Goal: Transaction & Acquisition: Purchase product/service

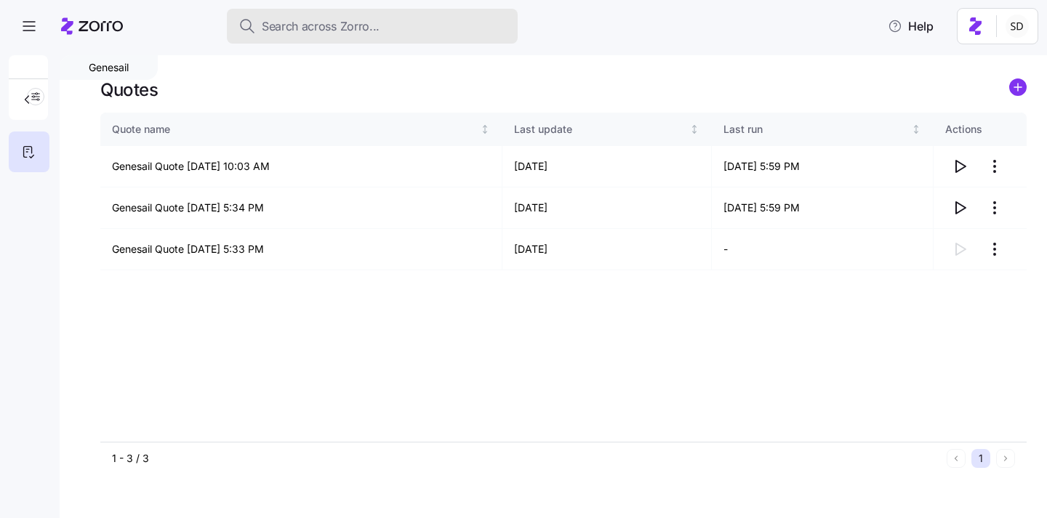
click at [334, 36] on button "Search across Zorro..." at bounding box center [372, 26] width 291 height 35
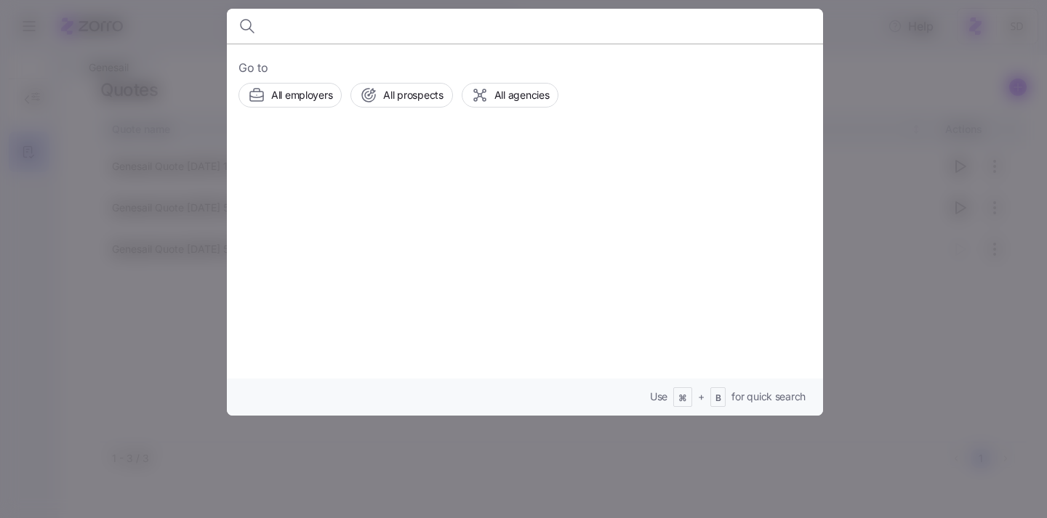
click at [86, 364] on div at bounding box center [523, 259] width 1047 height 518
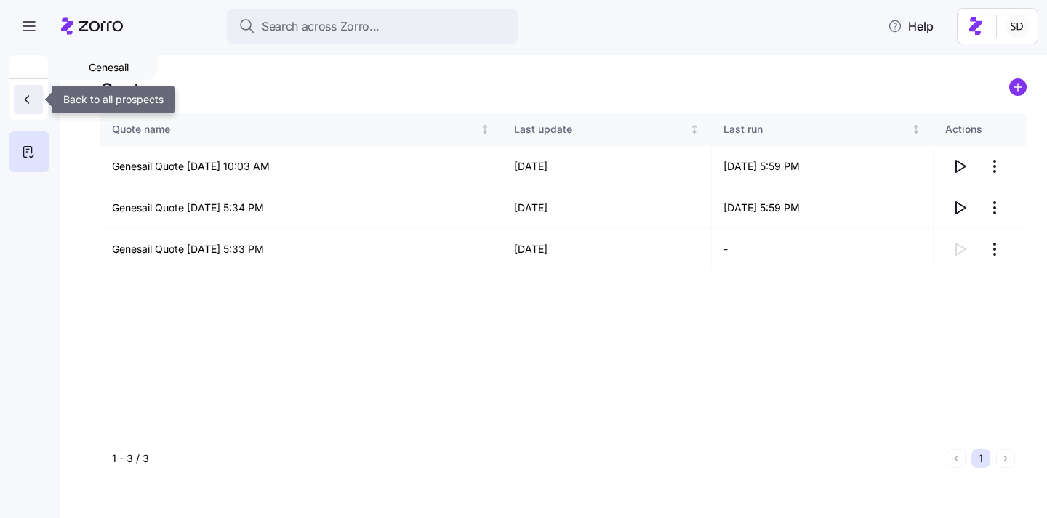
click at [37, 93] on button "button" at bounding box center [28, 99] width 29 height 29
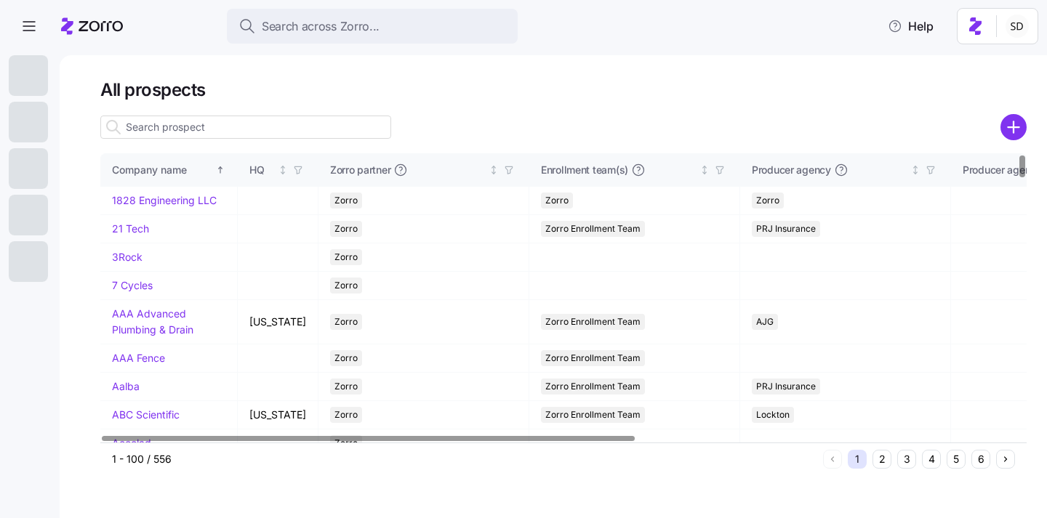
click at [252, 129] on input at bounding box center [245, 127] width 291 height 23
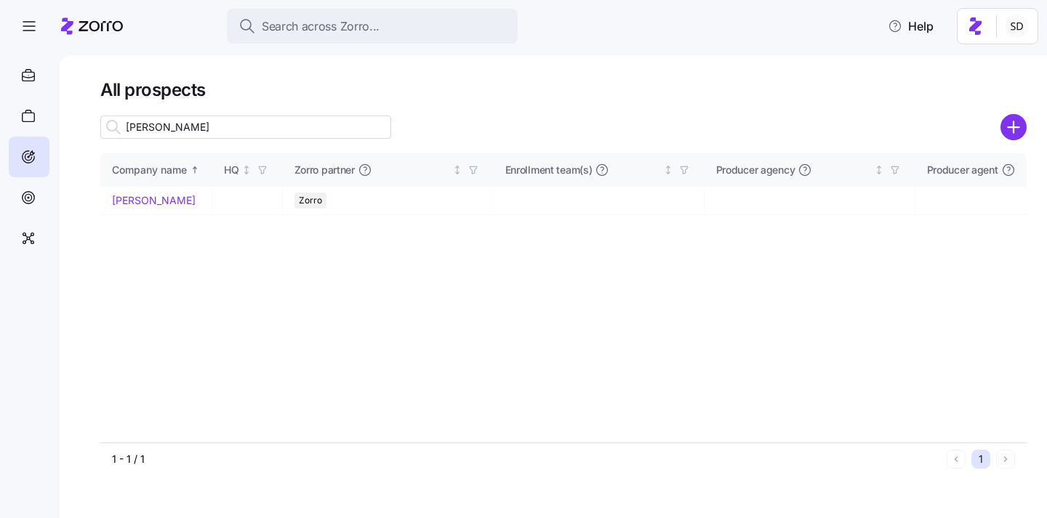
drag, startPoint x: 238, startPoint y: 129, endPoint x: 233, endPoint y: 134, distance: 7.7
click at [238, 129] on input "dh smithn" at bounding box center [245, 127] width 291 height 23
type input "[PERSON_NAME]"
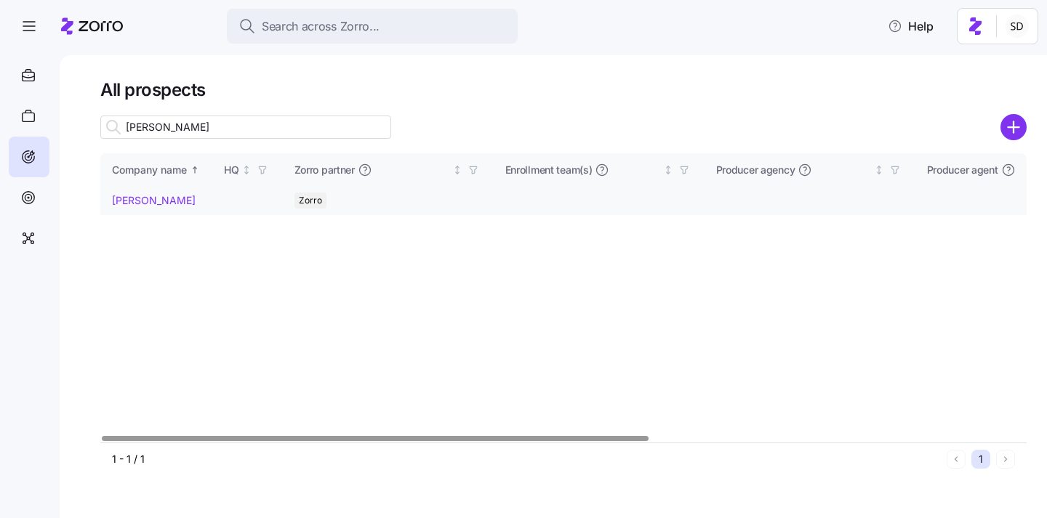
click at [132, 197] on link "[PERSON_NAME]" at bounding box center [154, 200] width 84 height 12
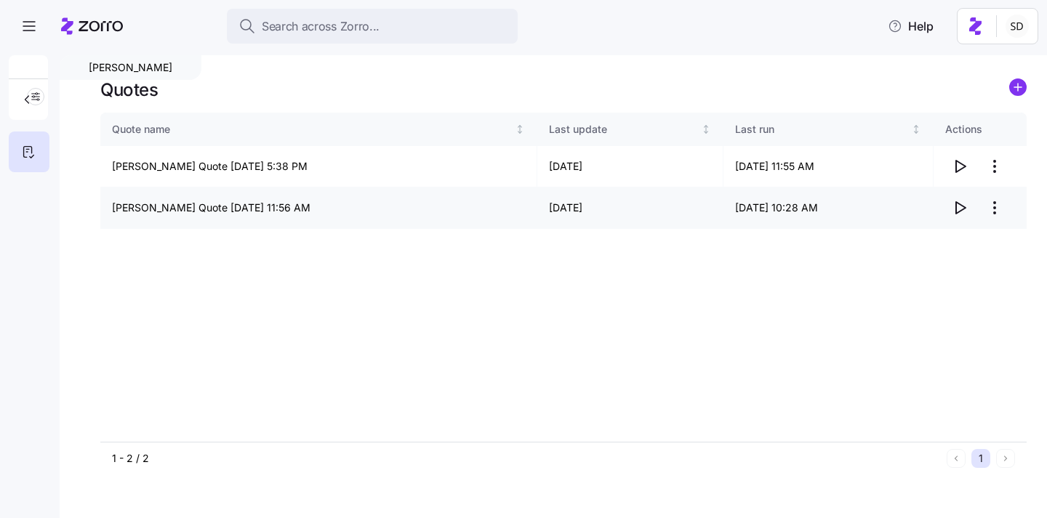
click at [957, 206] on icon "button" at bounding box center [959, 207] width 17 height 17
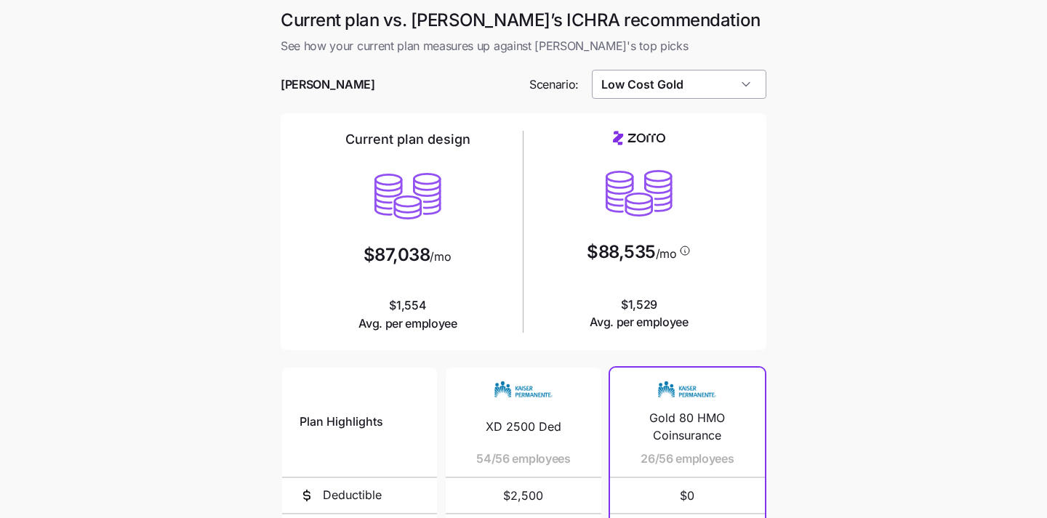
click at [738, 92] on input "Low Cost Gold" at bounding box center [679, 84] width 175 height 29
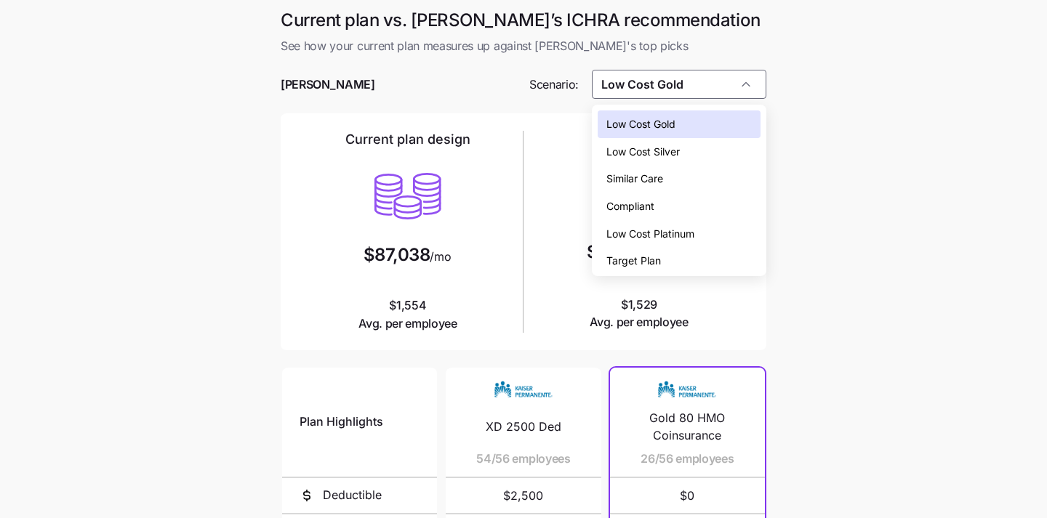
click at [725, 151] on div "Low Cost Silver" at bounding box center [679, 152] width 164 height 28
type input "Low Cost Silver"
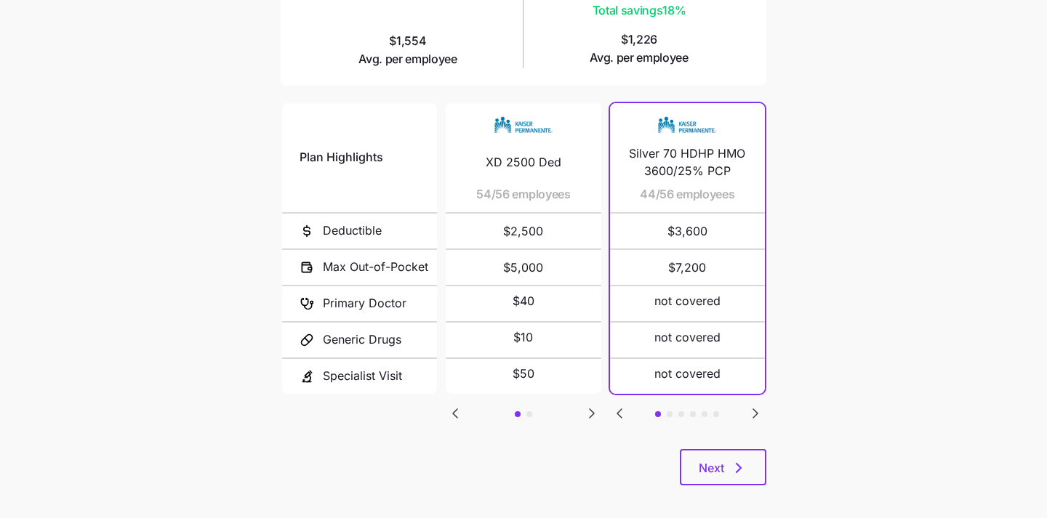
scroll to position [275, 0]
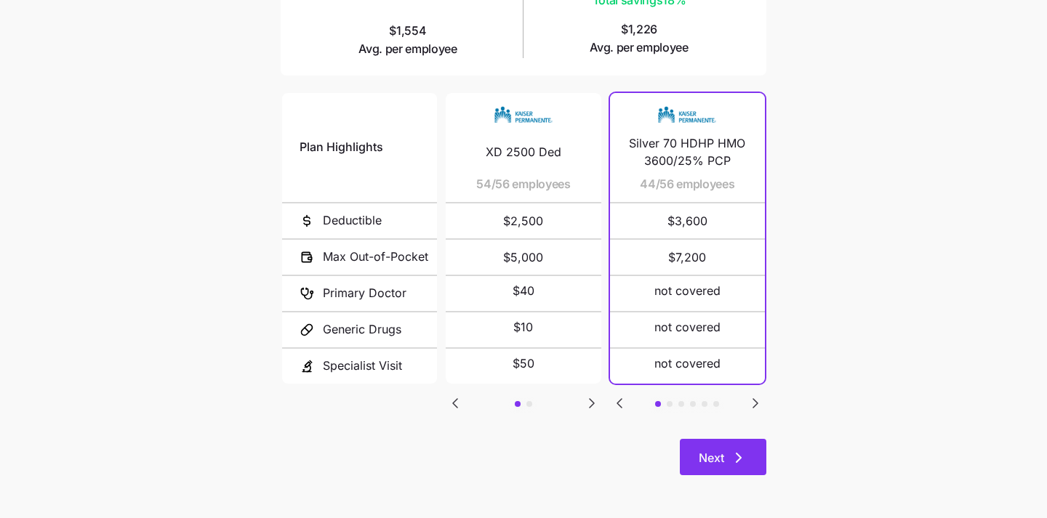
click at [725, 454] on span "Next" at bounding box center [722, 457] width 49 height 17
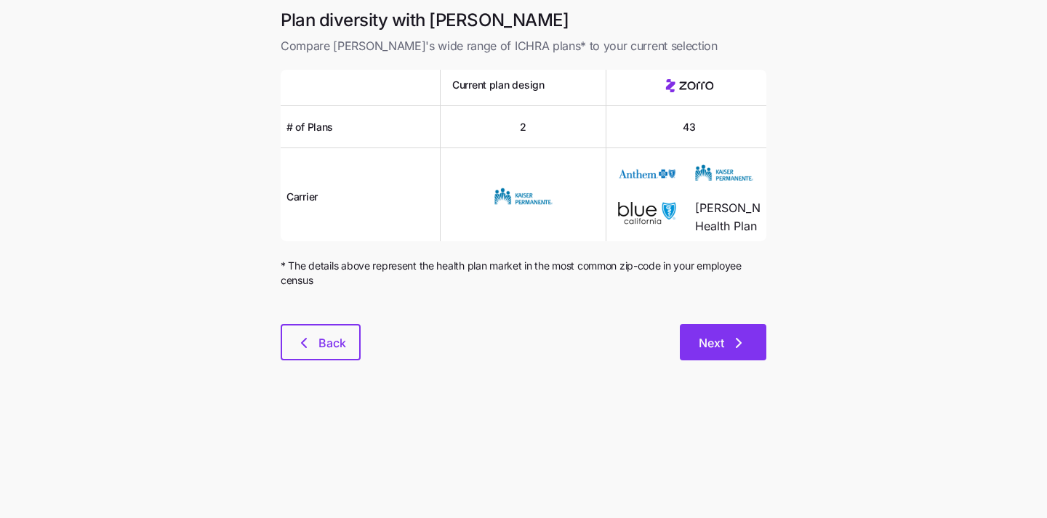
click at [716, 352] on button "Next" at bounding box center [723, 342] width 86 height 36
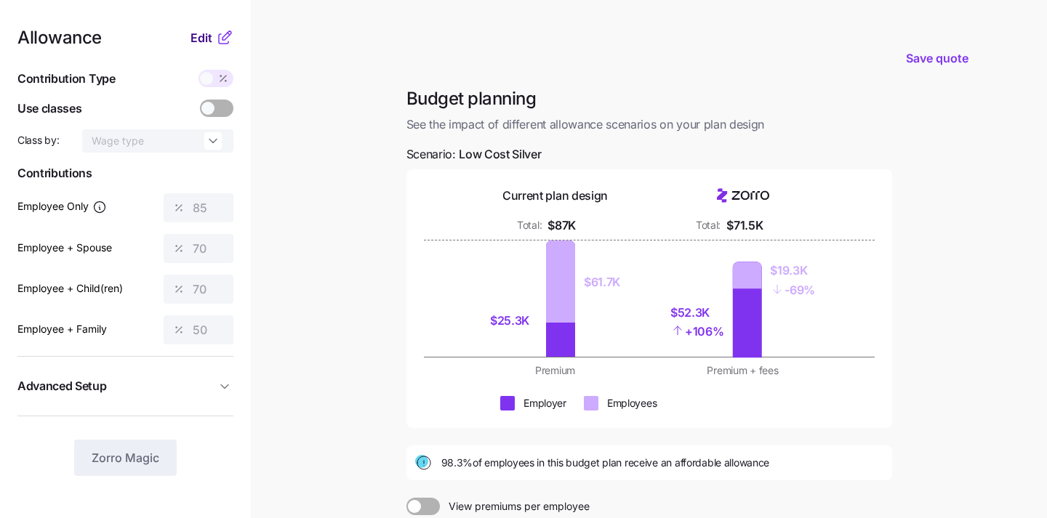
click at [197, 40] on span "Edit" at bounding box center [201, 37] width 22 height 17
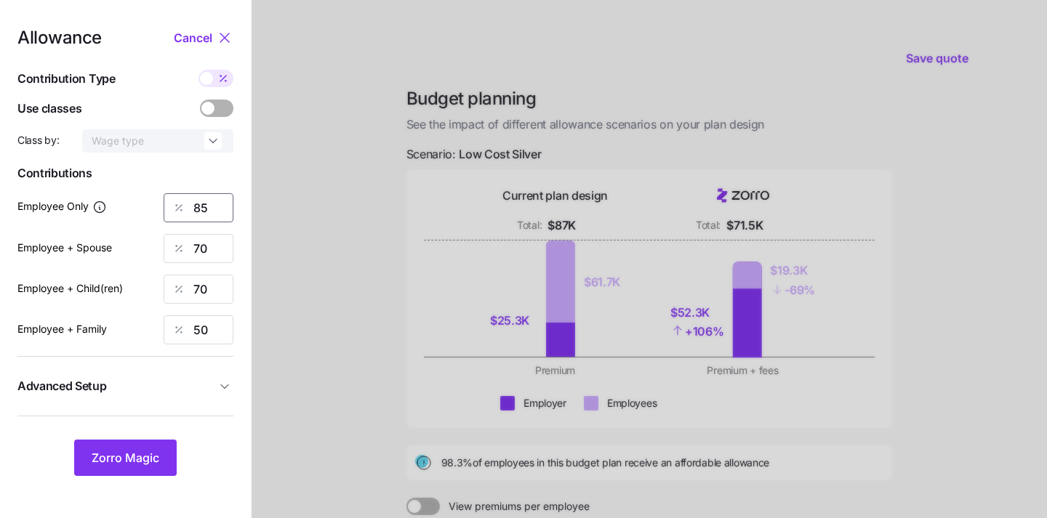
click at [215, 208] on input "85" at bounding box center [199, 207] width 70 height 29
type input "58"
click at [217, 248] on input "70" at bounding box center [199, 248] width 70 height 29
type input "7"
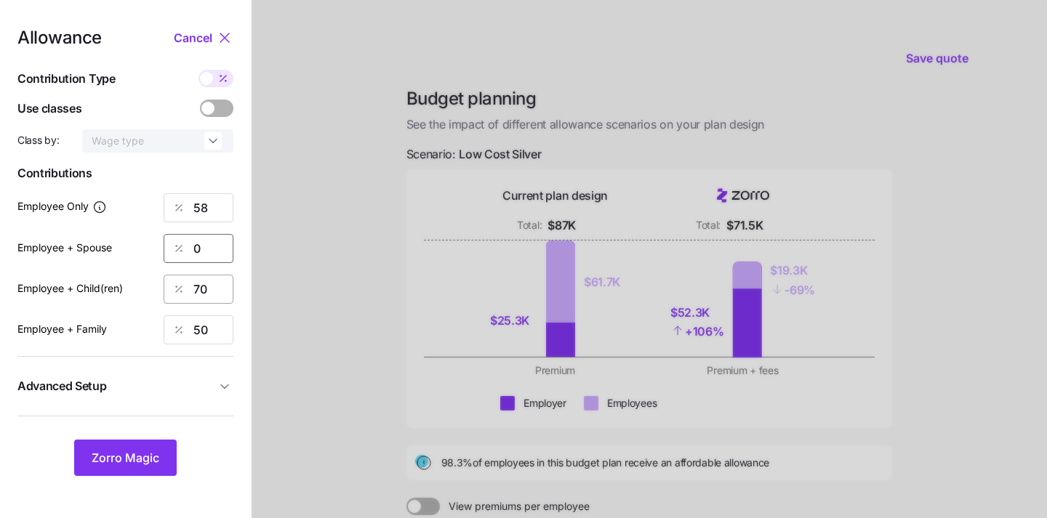
type input "0"
click at [220, 283] on input "70" at bounding box center [199, 289] width 70 height 29
type input "0"
click at [217, 328] on input "50" at bounding box center [199, 329] width 70 height 29
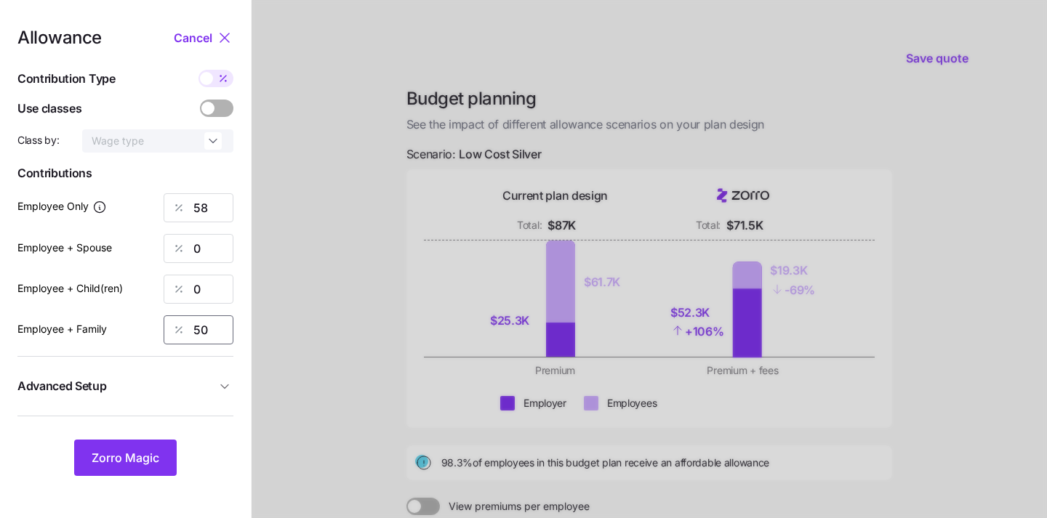
click at [217, 327] on input "50" at bounding box center [199, 329] width 70 height 29
type input "0"
click at [129, 472] on button "Zorro Magic" at bounding box center [125, 458] width 102 height 36
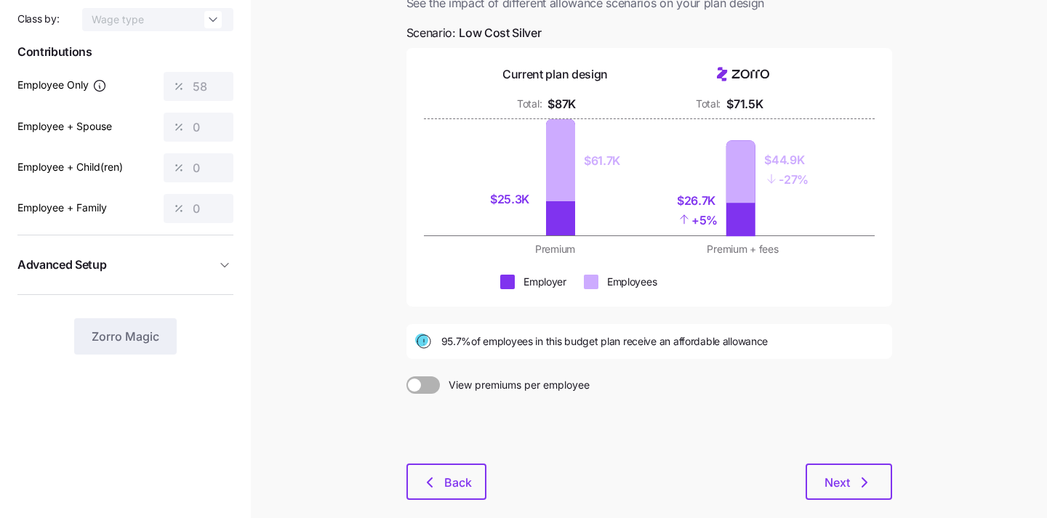
scroll to position [196, 0]
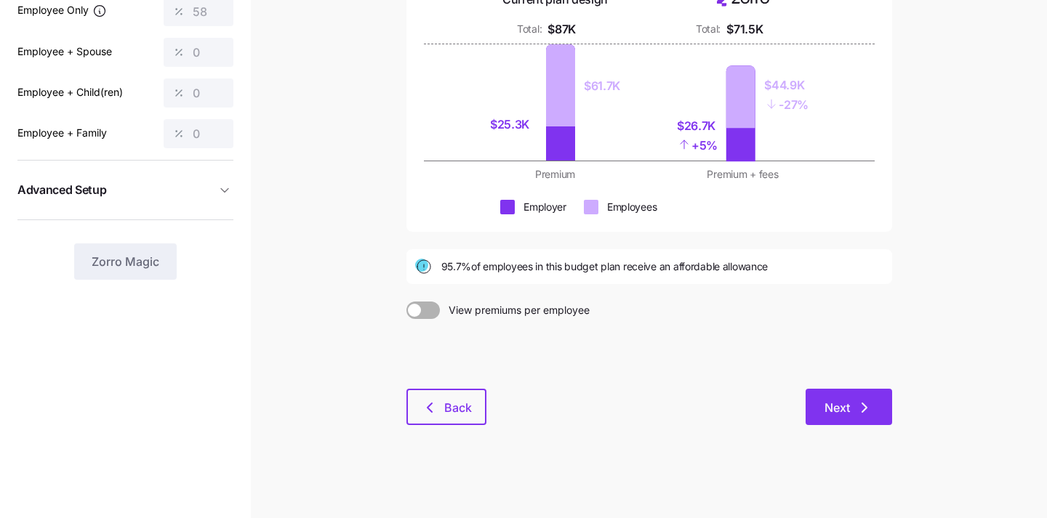
click at [848, 401] on span "Next" at bounding box center [836, 407] width 25 height 17
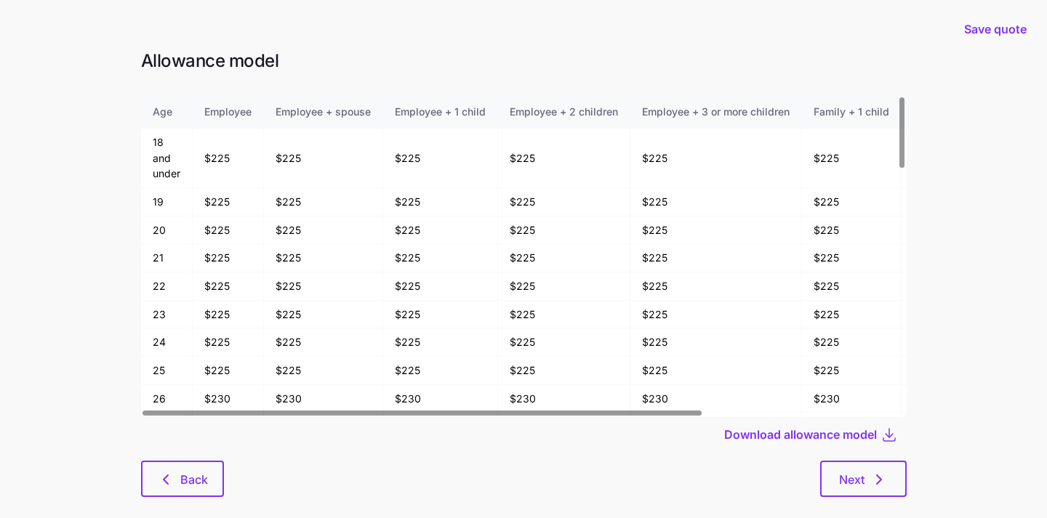
click at [882, 433] on icon at bounding box center [888, 434] width 17 height 17
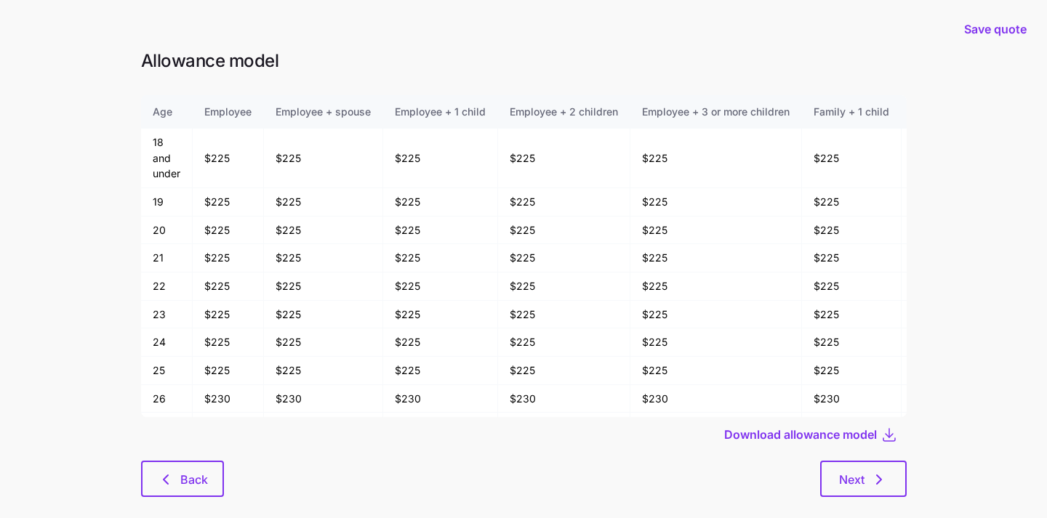
click at [969, 400] on main "Save quote Allowance model Age Employee Employee + spouse Employee + 1 child Em…" at bounding box center [523, 270] width 1047 height 541
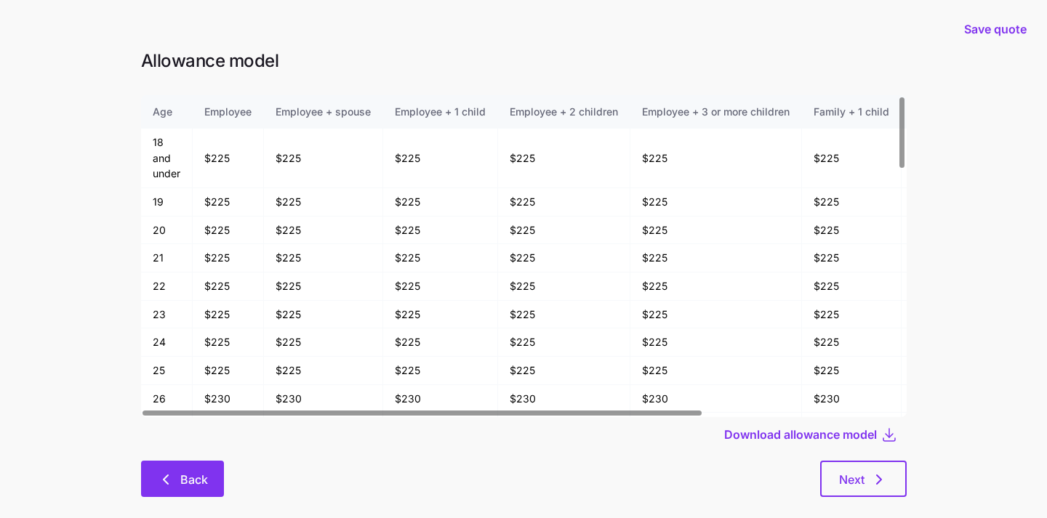
click at [204, 479] on span "Back" at bounding box center [194, 479] width 28 height 17
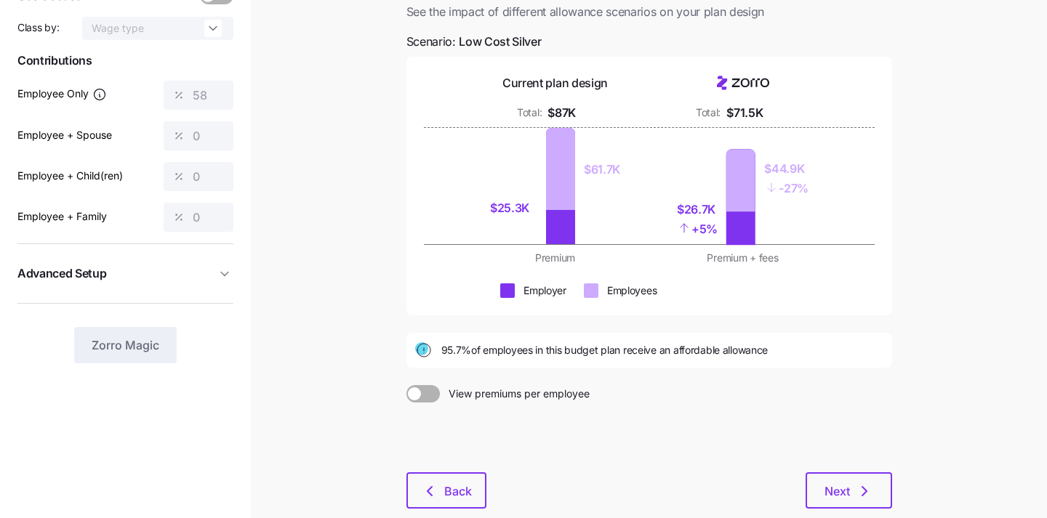
scroll to position [196, 0]
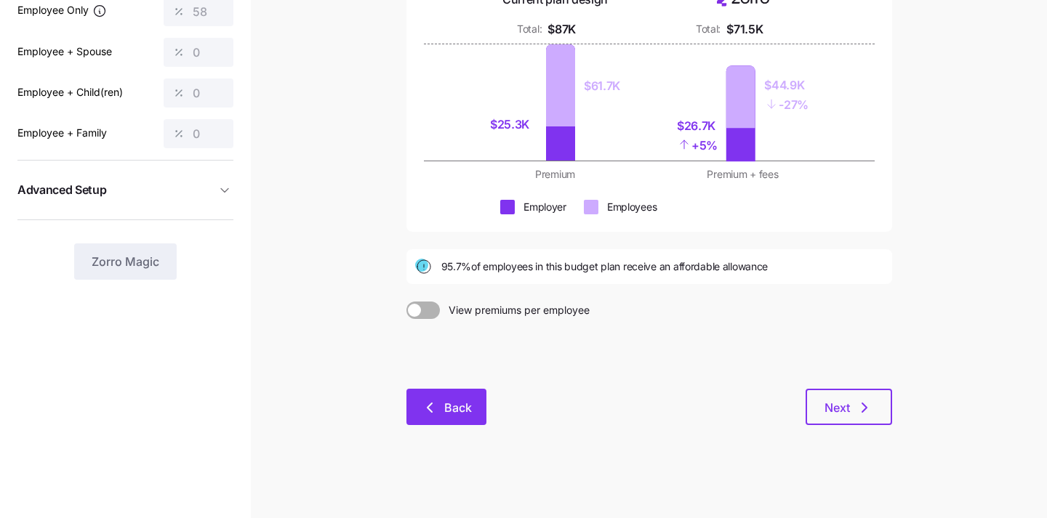
click at [440, 400] on span "Back" at bounding box center [446, 407] width 42 height 17
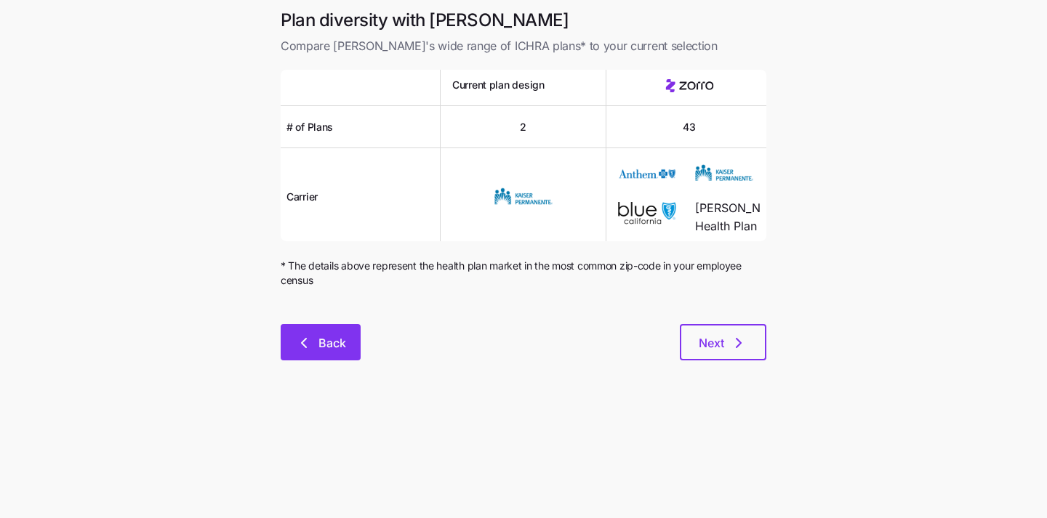
click at [326, 341] on span "Back" at bounding box center [332, 342] width 28 height 17
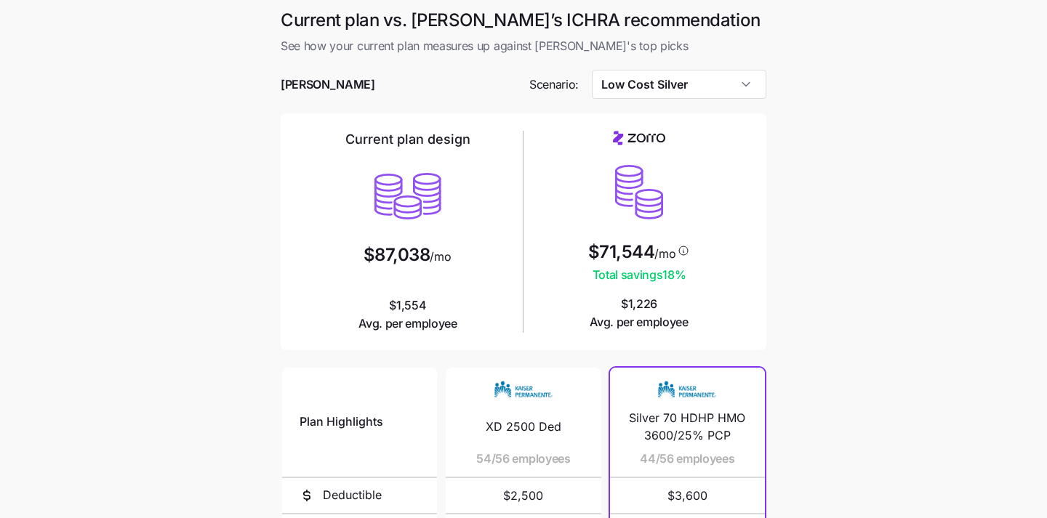
scroll to position [275, 0]
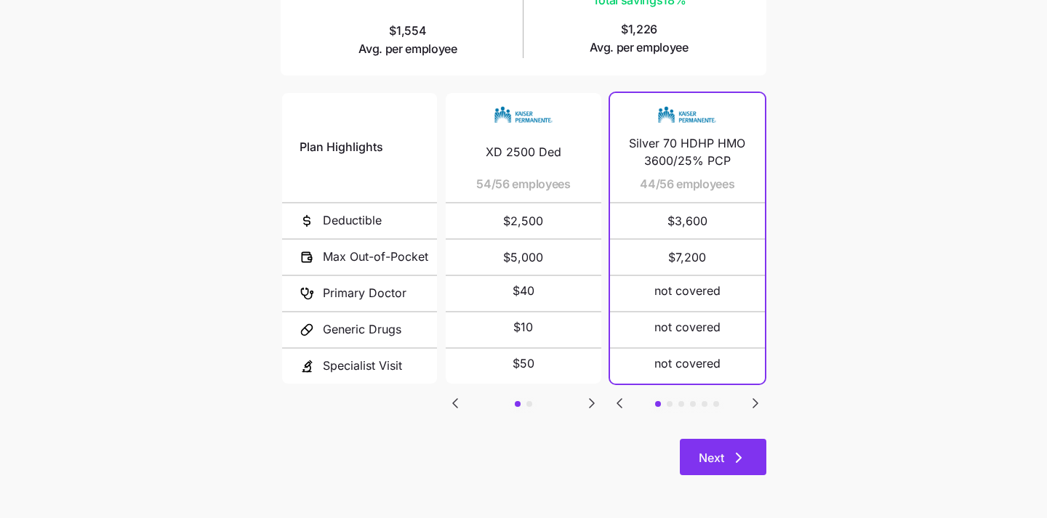
click at [741, 457] on icon "button" at bounding box center [738, 457] width 17 height 17
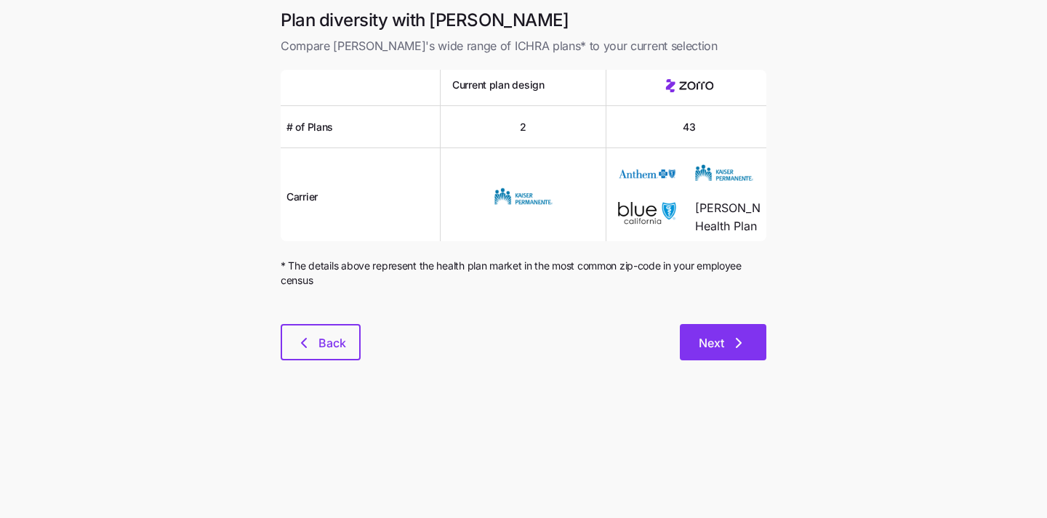
click at [722, 338] on span "Next" at bounding box center [710, 342] width 25 height 17
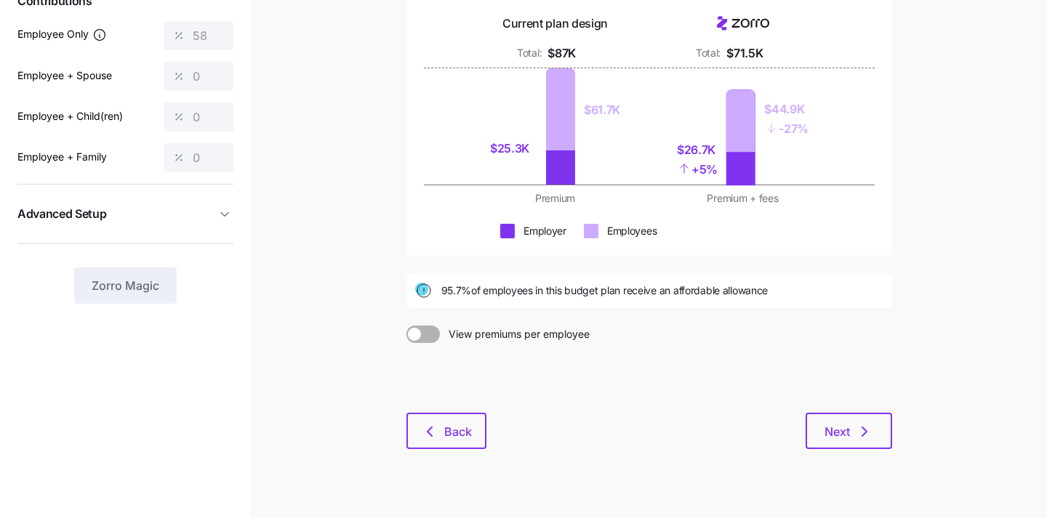
scroll to position [196, 0]
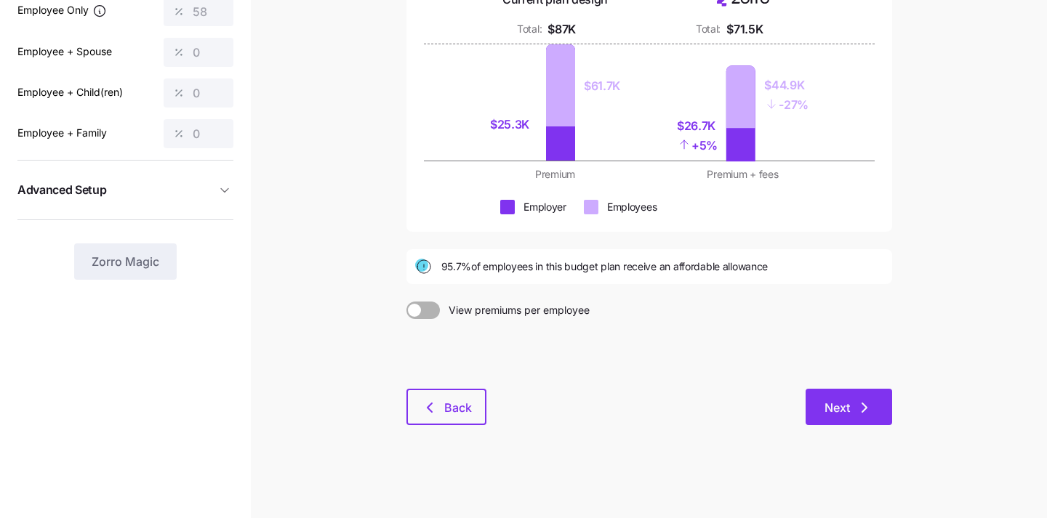
click at [835, 400] on span "Next" at bounding box center [836, 407] width 25 height 17
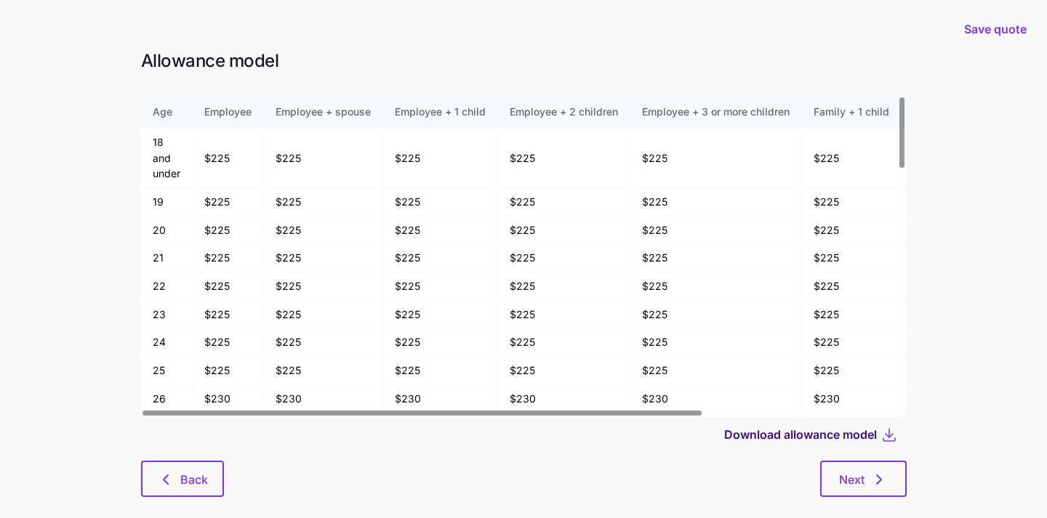
click at [762, 430] on span "Download allowance model" at bounding box center [800, 434] width 153 height 17
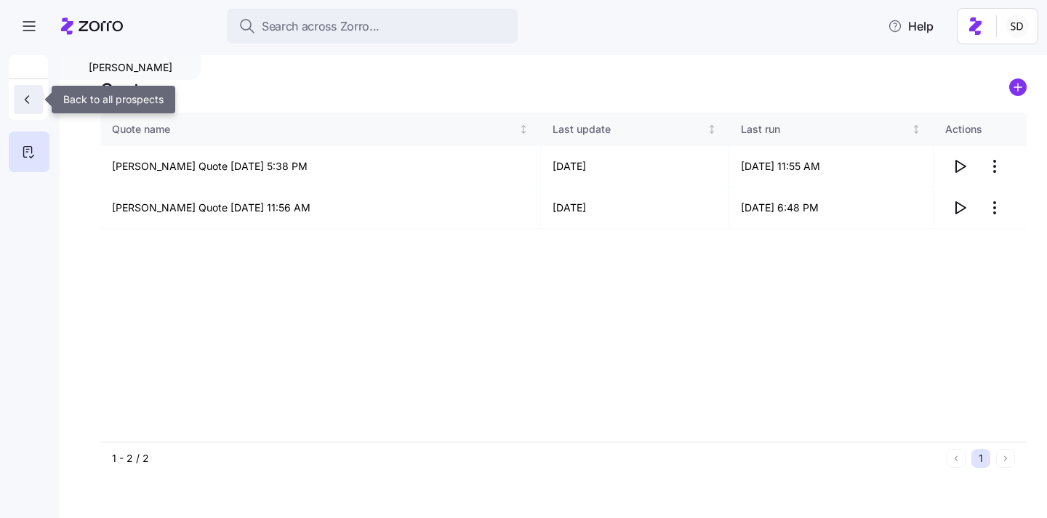
click at [33, 106] on icon "button" at bounding box center [27, 99] width 15 height 15
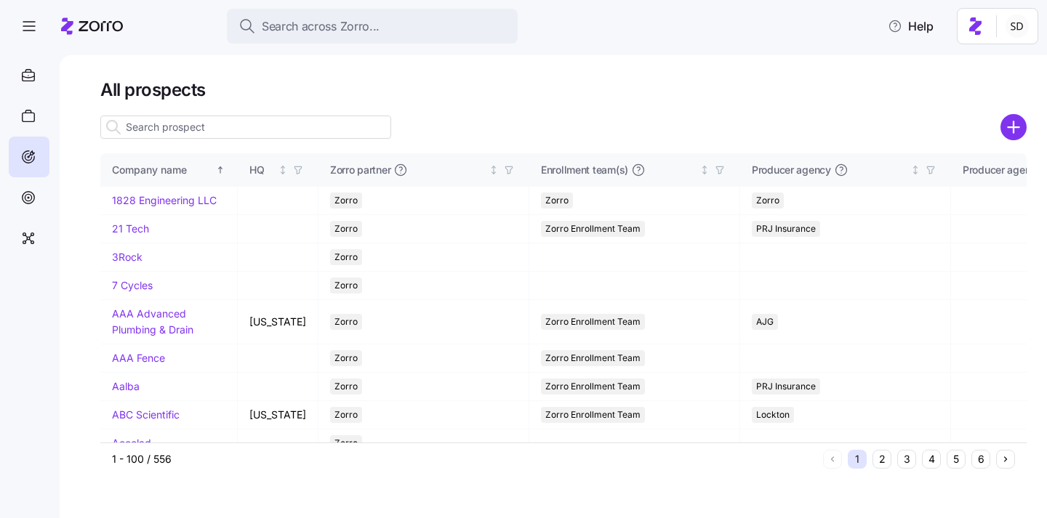
click at [270, 120] on input at bounding box center [245, 127] width 291 height 23
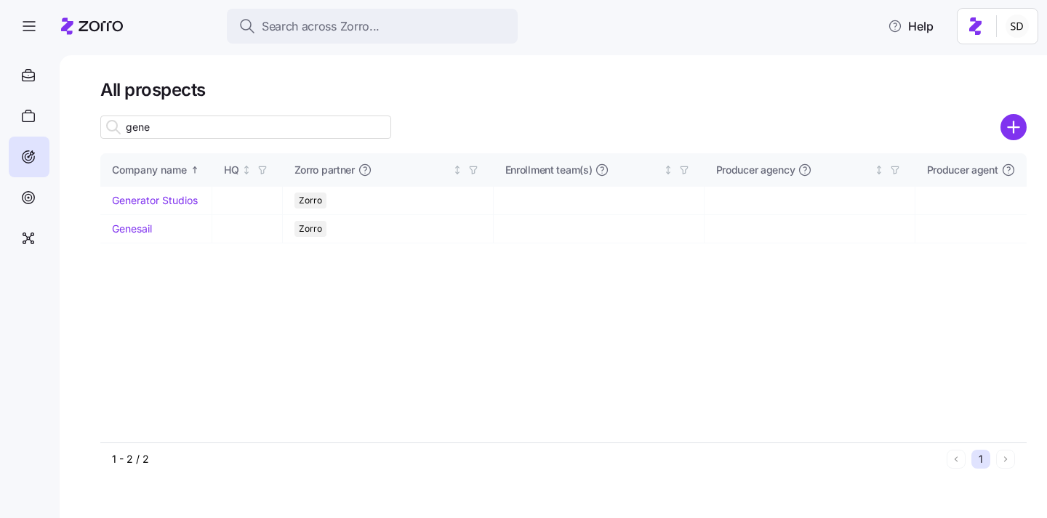
click at [270, 120] on input "gene" at bounding box center [245, 127] width 291 height 23
click at [232, 129] on input "gene" at bounding box center [245, 127] width 291 height 23
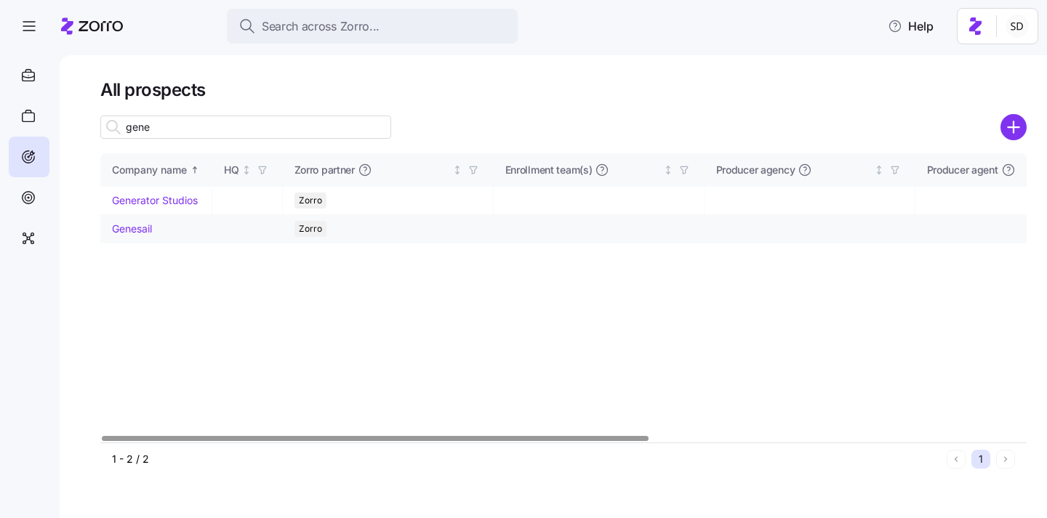
type input "gene"
click at [120, 232] on link "Genesail" at bounding box center [132, 228] width 40 height 12
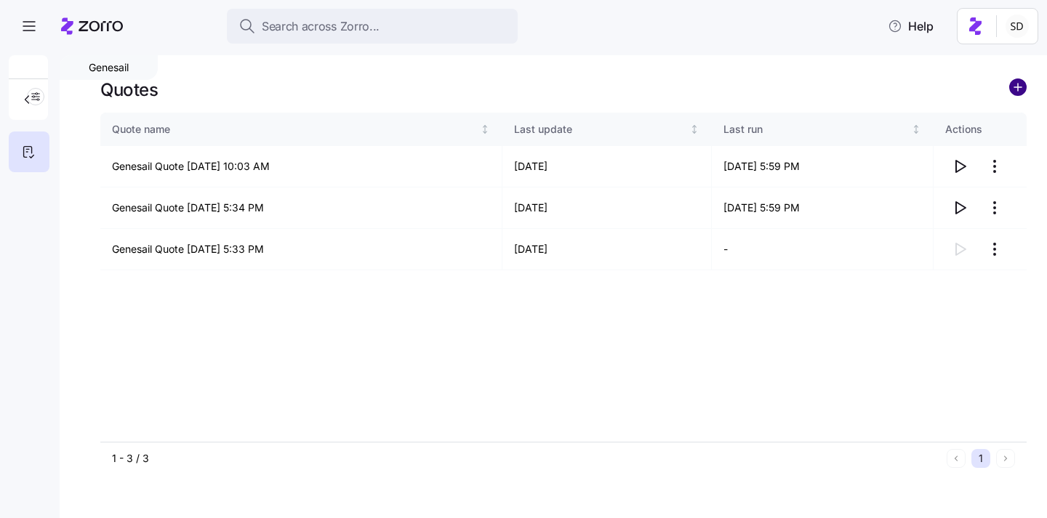
click at [1023, 86] on circle "add icon" at bounding box center [1017, 87] width 16 height 16
click at [1018, 86] on circle "add icon" at bounding box center [1017, 87] width 16 height 16
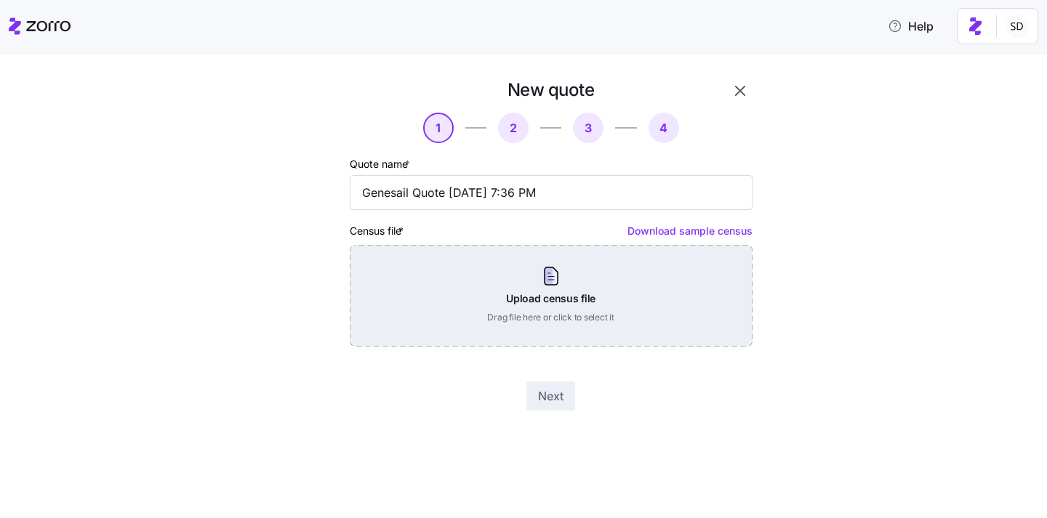
click at [673, 296] on div "Upload census file Drag file here or click to select it" at bounding box center [551, 296] width 403 height 102
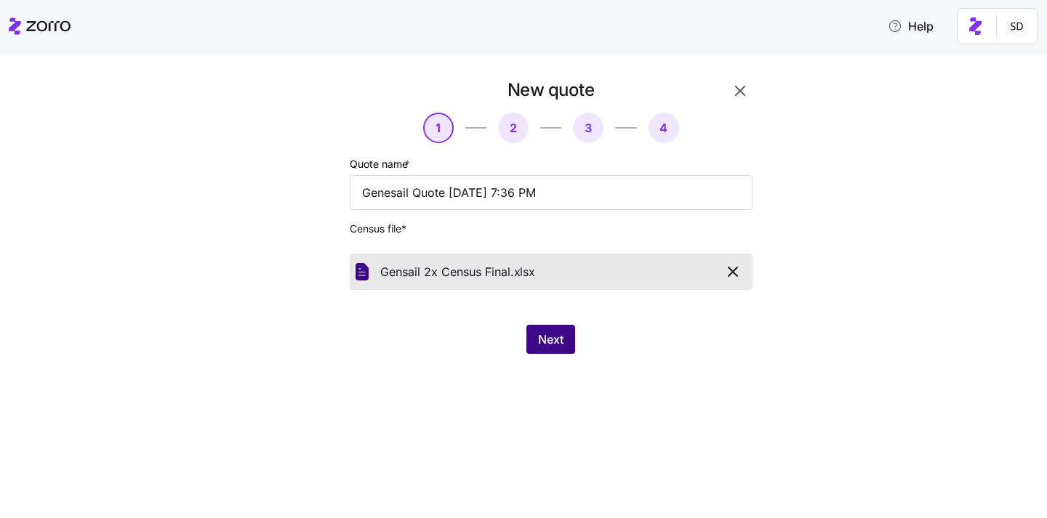
click at [540, 344] on span "Next" at bounding box center [550, 339] width 25 height 17
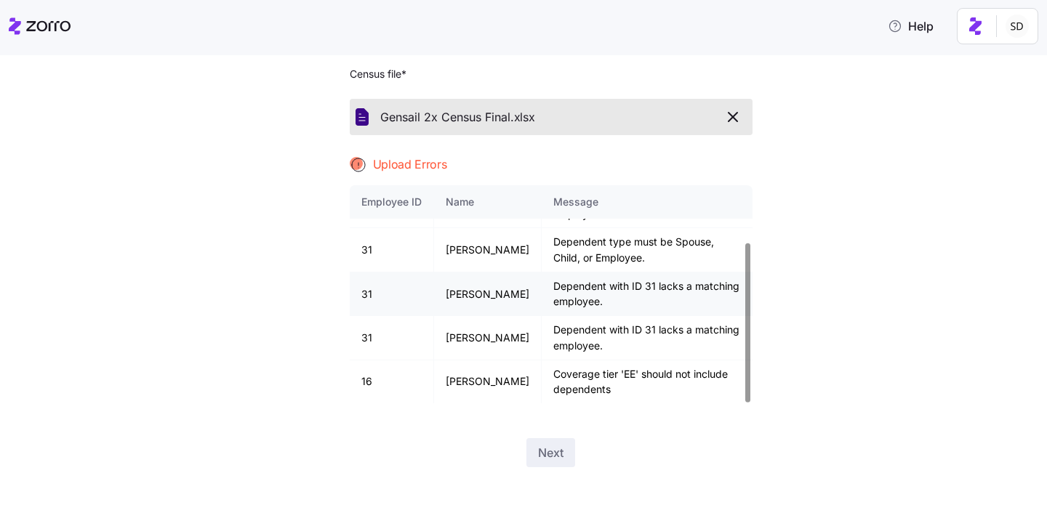
scroll to position [156, 0]
click at [541, 315] on td "Dependent with ID 31 lacks a matching employee." at bounding box center [646, 337] width 211 height 44
click at [738, 118] on icon "button" at bounding box center [732, 115] width 17 height 17
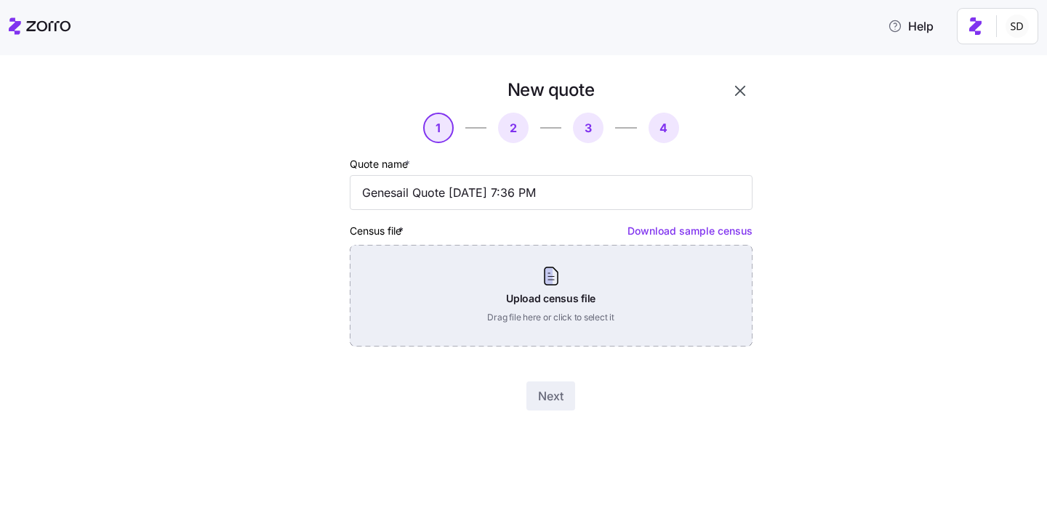
click at [547, 319] on div "Upload census file Drag file here or click to select it" at bounding box center [551, 296] width 403 height 102
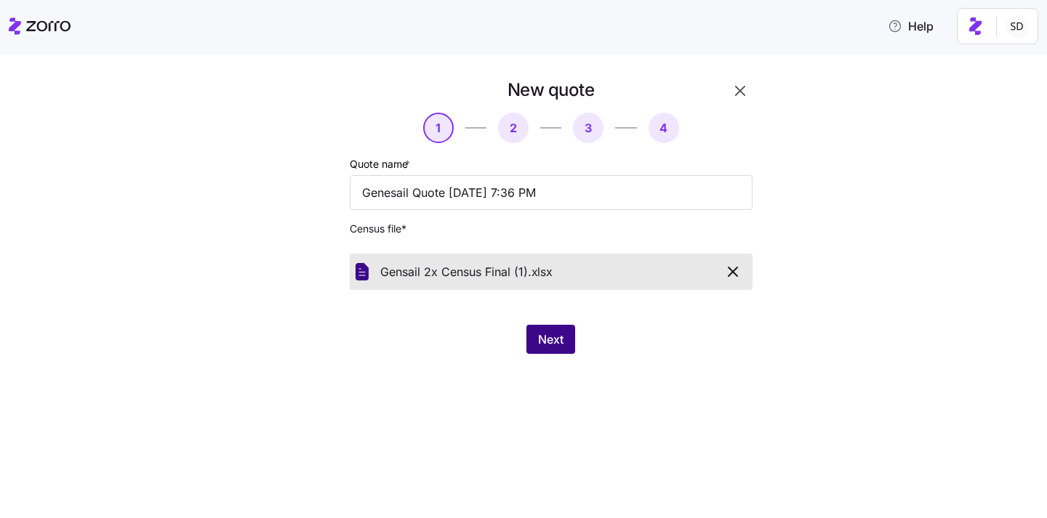
click at [554, 339] on span "Next" at bounding box center [550, 339] width 25 height 17
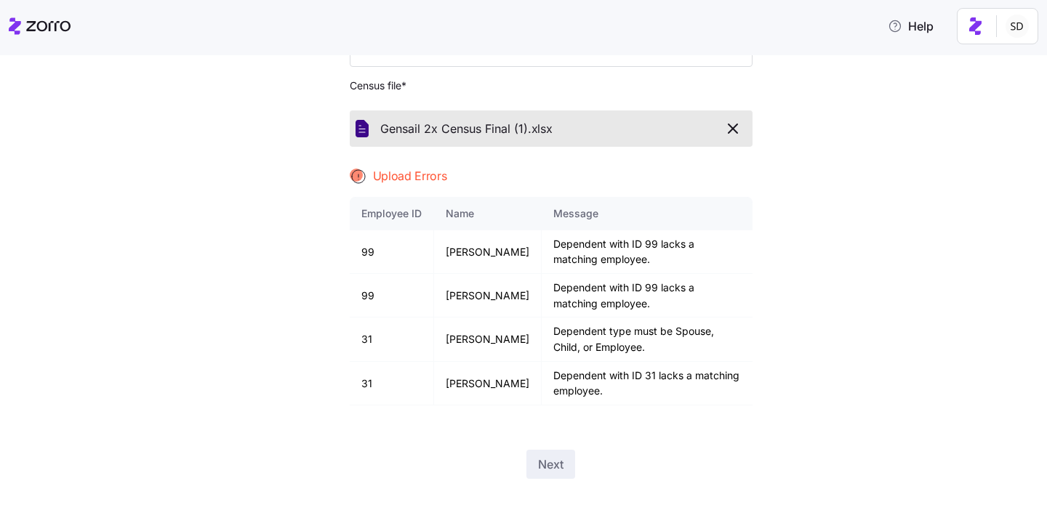
scroll to position [142, 0]
click at [718, 128] on div "Gensail 2x Census Final (1). xlsx" at bounding box center [550, 130] width 391 height 25
click at [731, 128] on icon "button" at bounding box center [732, 129] width 17 height 17
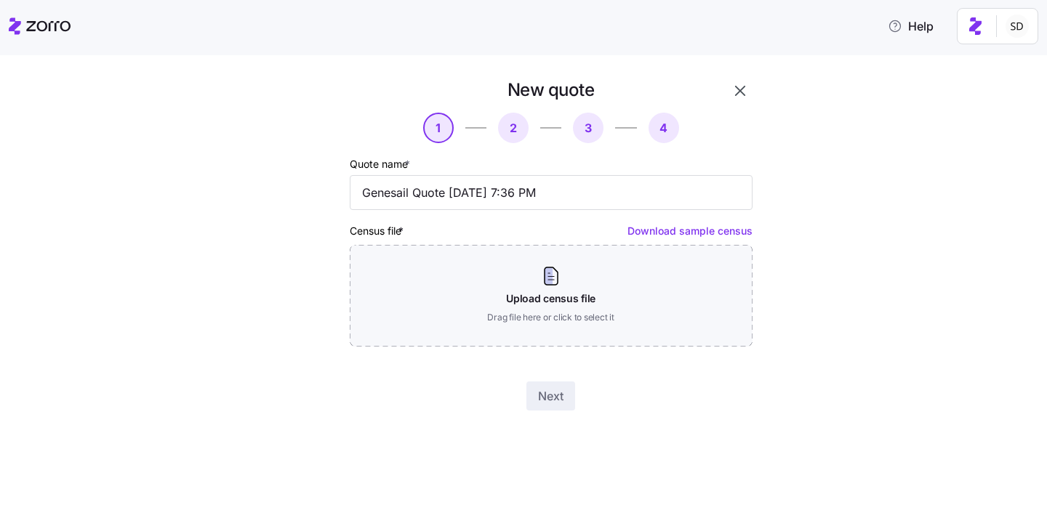
scroll to position [0, 0]
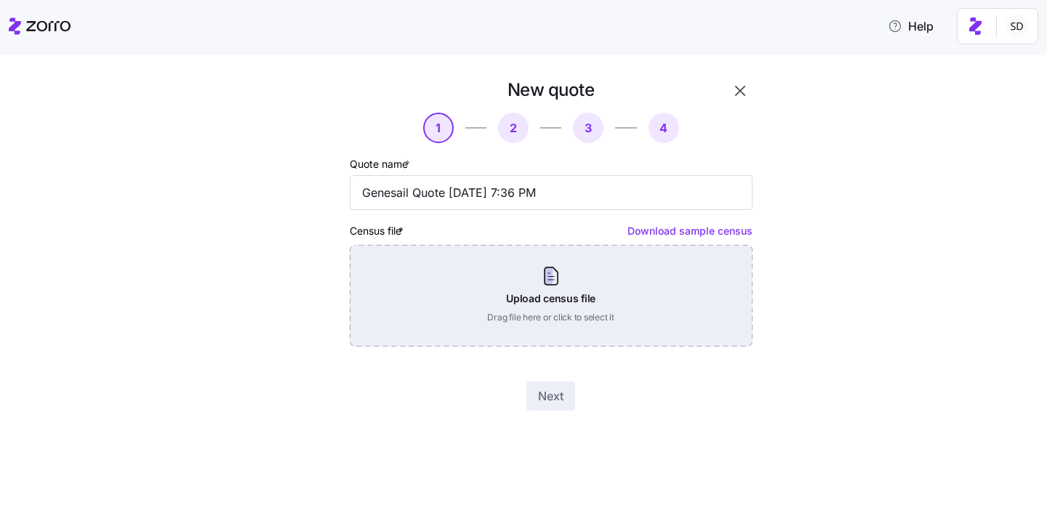
click at [553, 299] on div "Upload census file Drag file here or click to select it" at bounding box center [551, 296] width 403 height 102
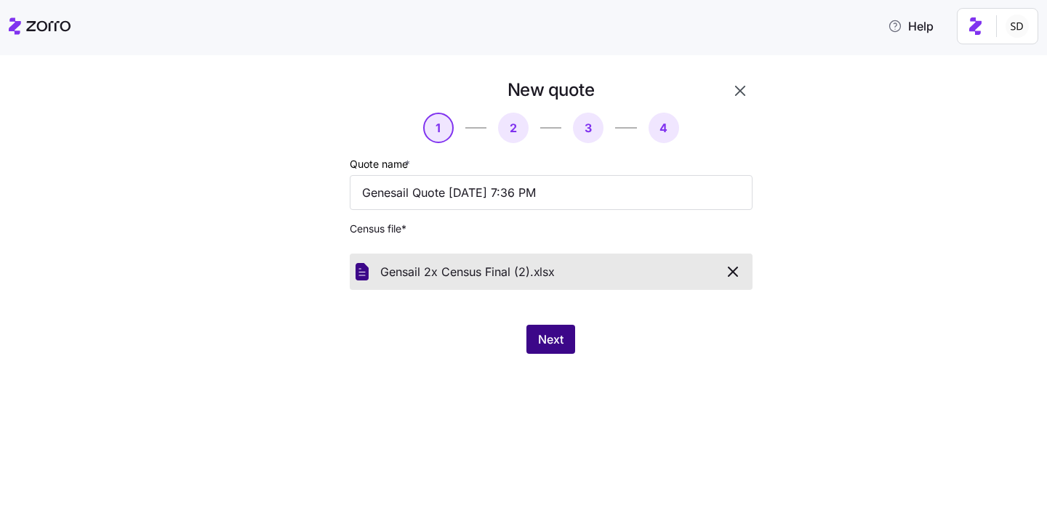
click at [544, 336] on span "Next" at bounding box center [550, 339] width 25 height 17
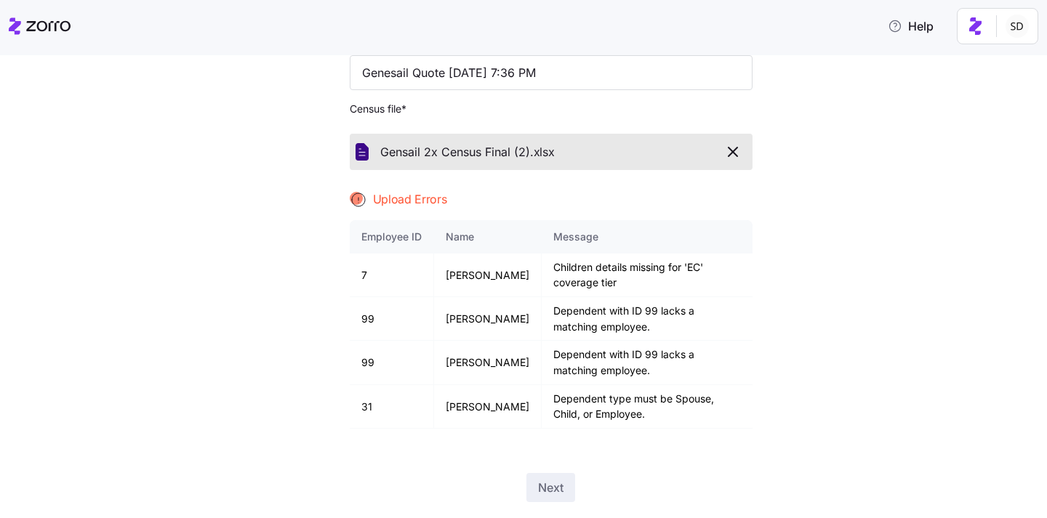
scroll to position [131, 0]
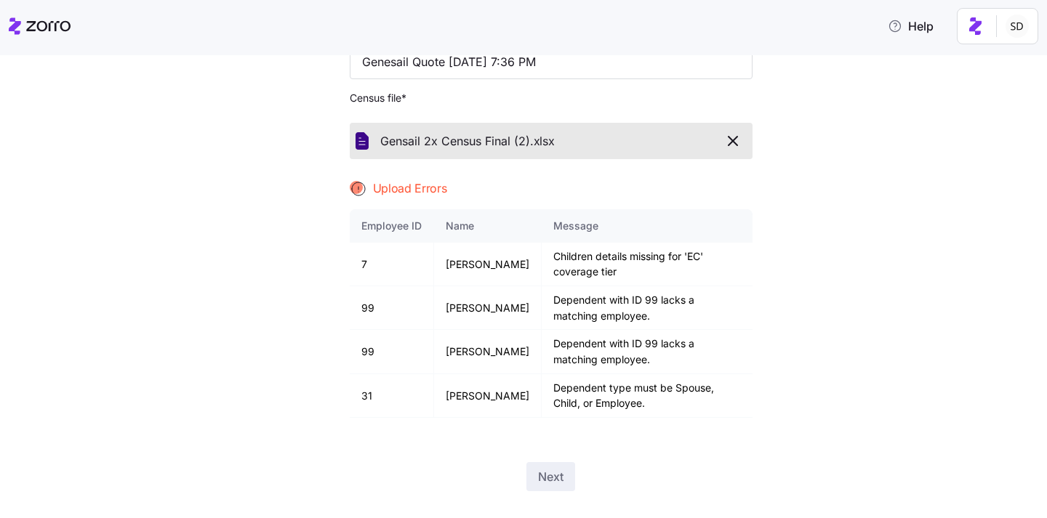
click at [725, 141] on icon "button" at bounding box center [732, 140] width 17 height 17
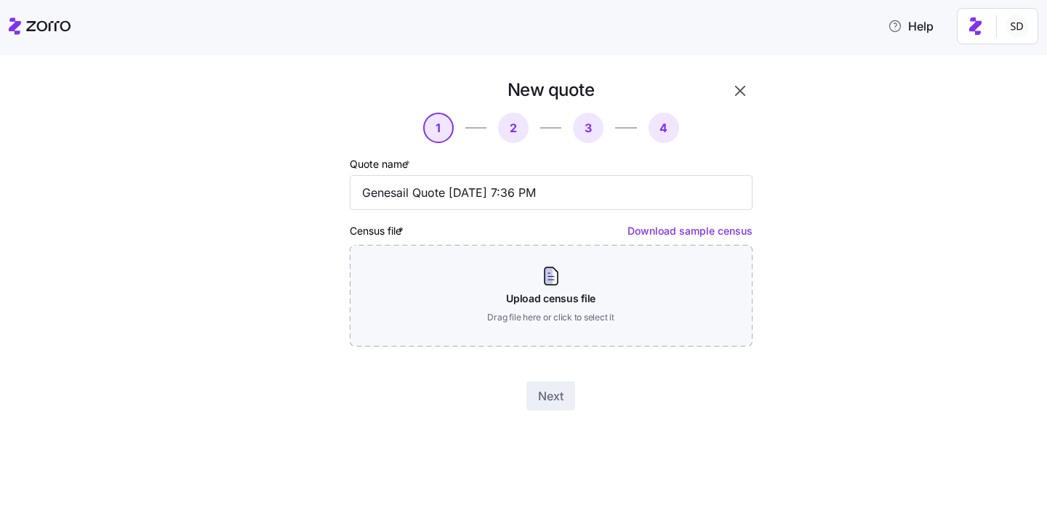
scroll to position [0, 0]
click at [936, 204] on div "New quote 1 2 3 4 Quote name * Genesail Quote 08/21/2025 7:36 PM Census file * …" at bounding box center [533, 253] width 985 height 350
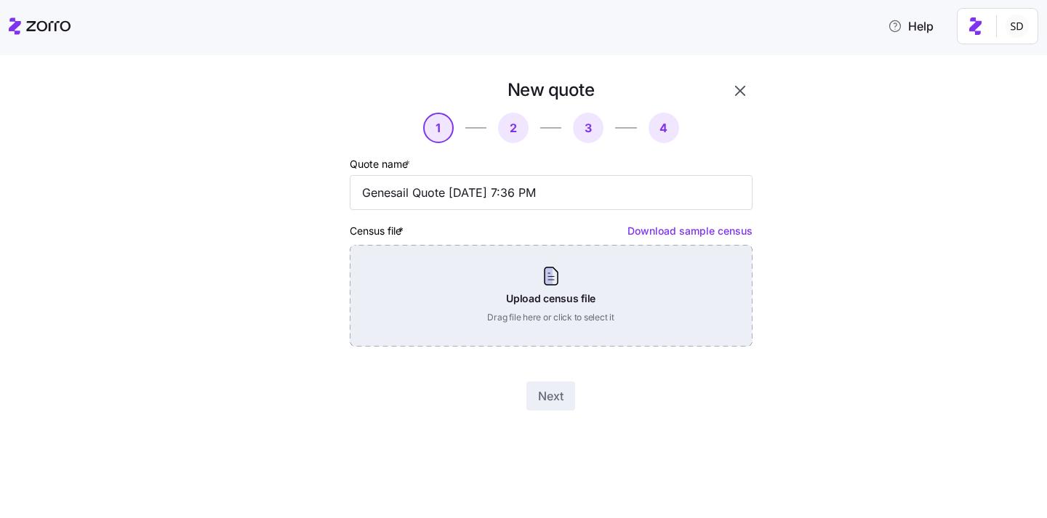
click at [492, 298] on div "Upload census file Drag file here or click to select it" at bounding box center [551, 296] width 403 height 102
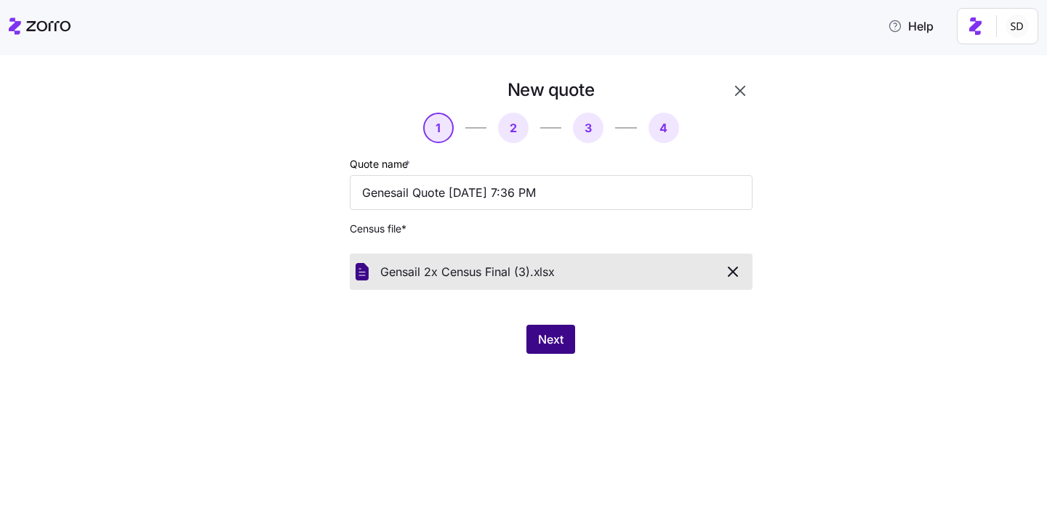
click at [542, 346] on span "Next" at bounding box center [550, 339] width 25 height 17
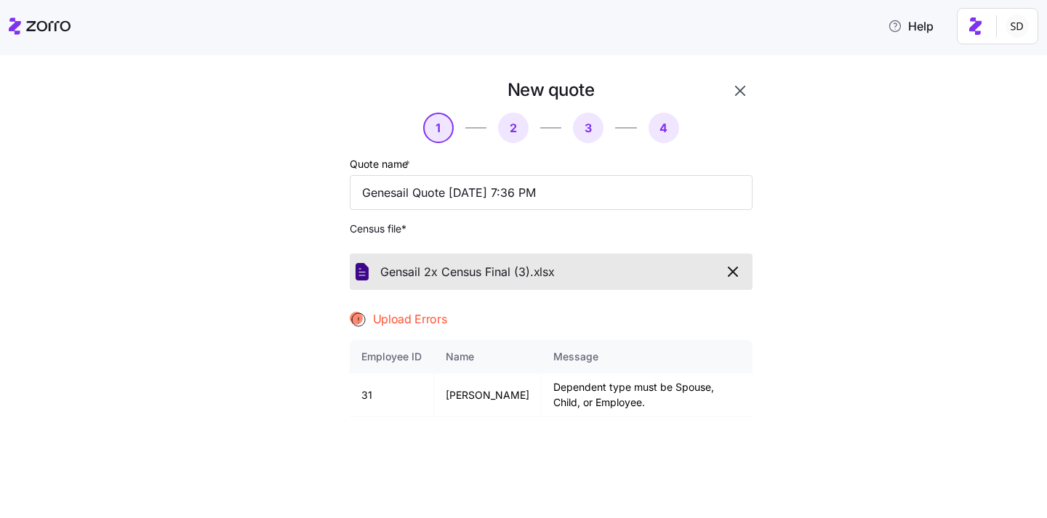
click at [746, 266] on div "Gensail 2x Census Final (3). xlsx" at bounding box center [551, 272] width 403 height 36
click at [742, 273] on span "button" at bounding box center [732, 271] width 25 height 17
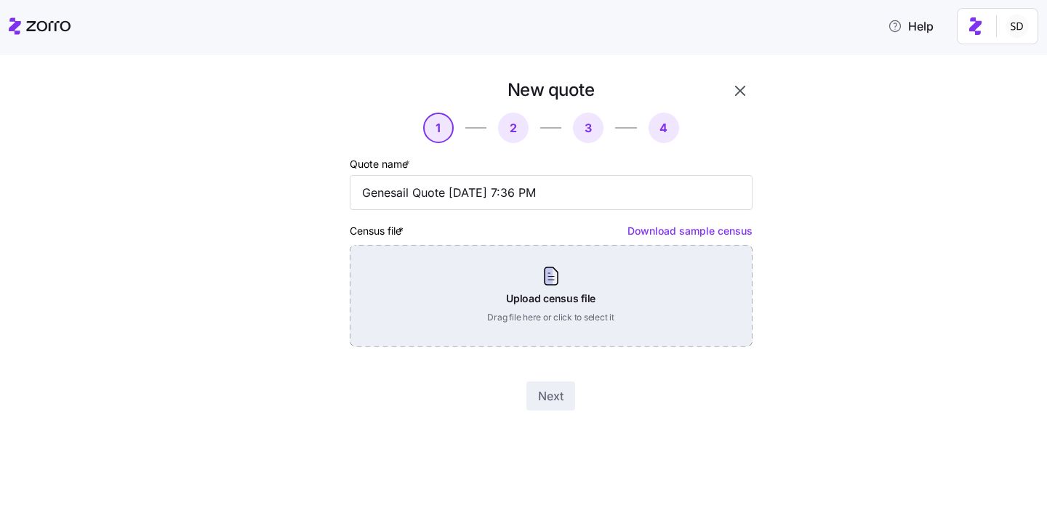
click at [590, 313] on div "Upload census file Drag file here or click to select it" at bounding box center [551, 296] width 403 height 102
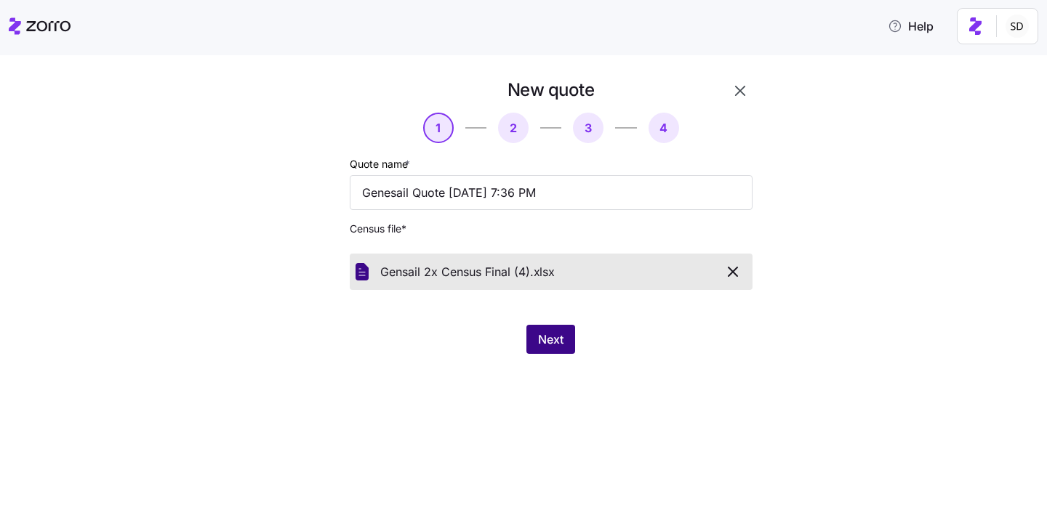
click at [549, 341] on span "Next" at bounding box center [550, 339] width 25 height 17
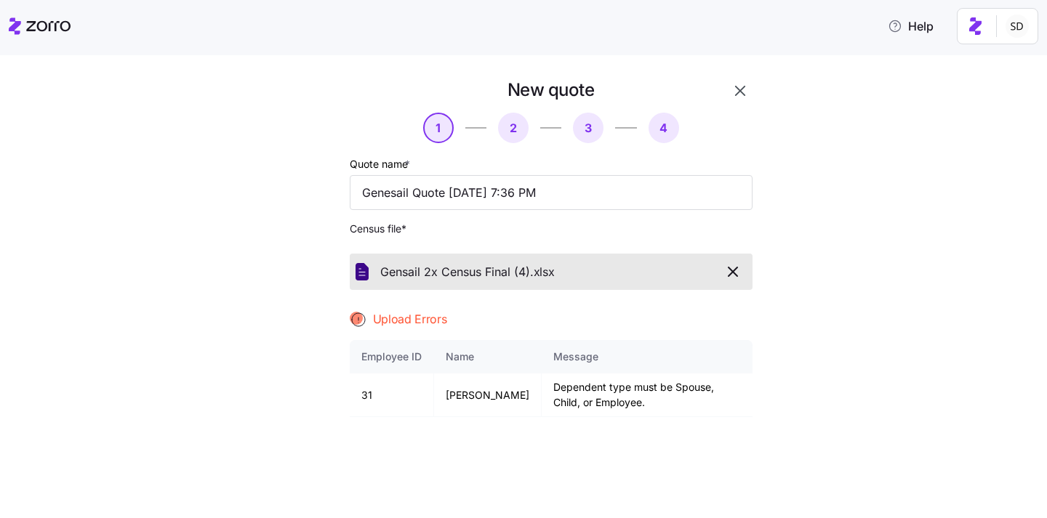
click at [741, 275] on icon "button" at bounding box center [732, 271] width 17 height 17
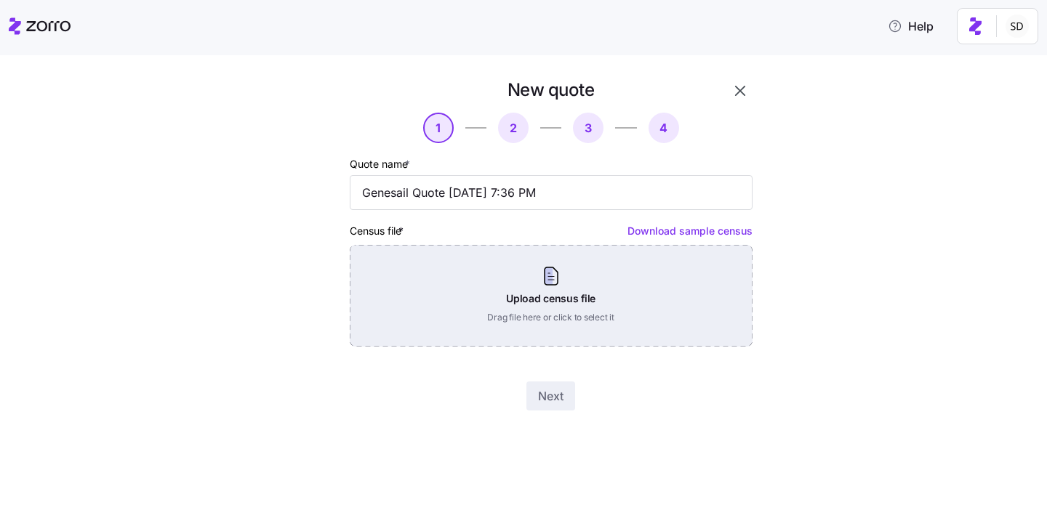
click at [712, 286] on div "Upload census file Drag file here or click to select it" at bounding box center [551, 296] width 403 height 102
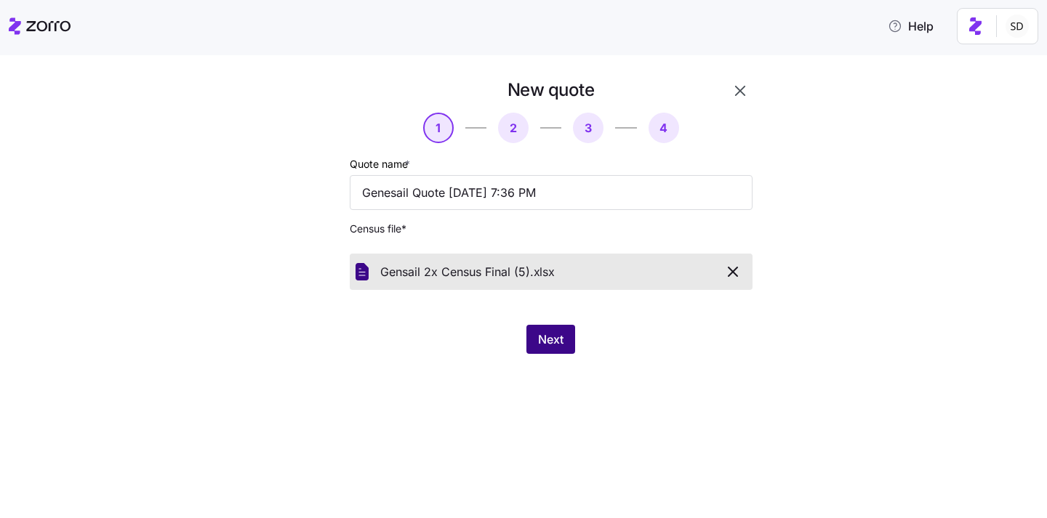
click at [544, 338] on span "Next" at bounding box center [550, 339] width 25 height 17
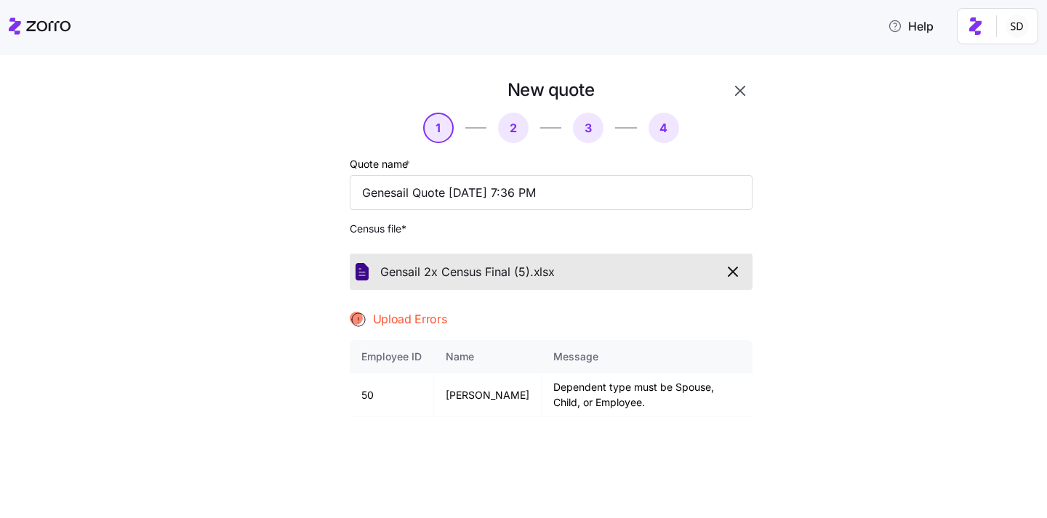
click at [739, 263] on button "button" at bounding box center [732, 271] width 27 height 25
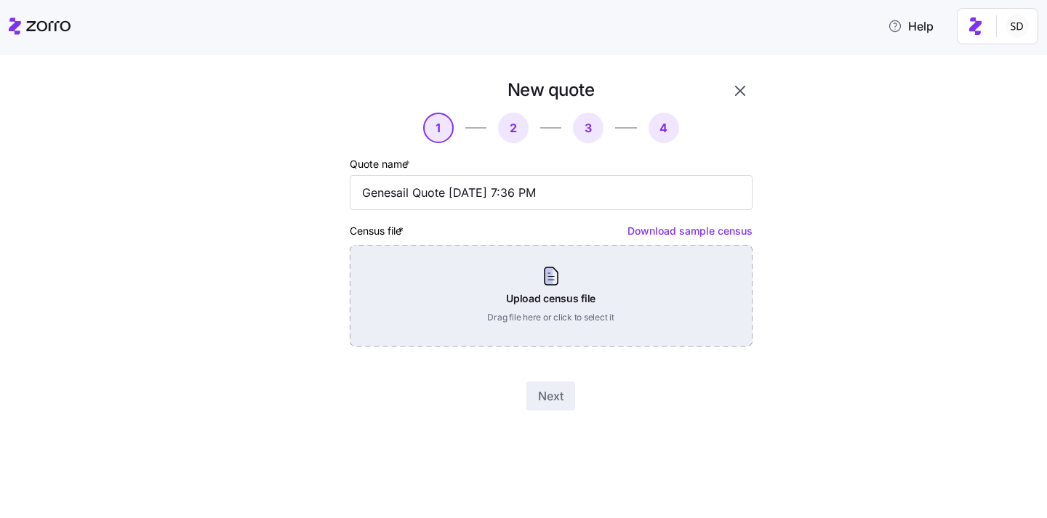
click at [695, 298] on div "Upload census file Drag file here or click to select it" at bounding box center [551, 296] width 403 height 102
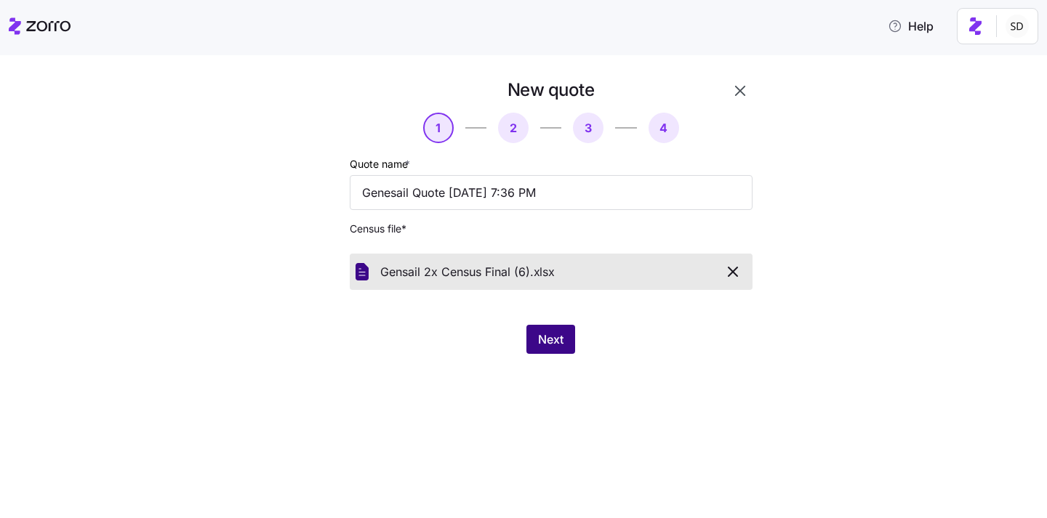
click at [539, 336] on span "Next" at bounding box center [550, 339] width 25 height 17
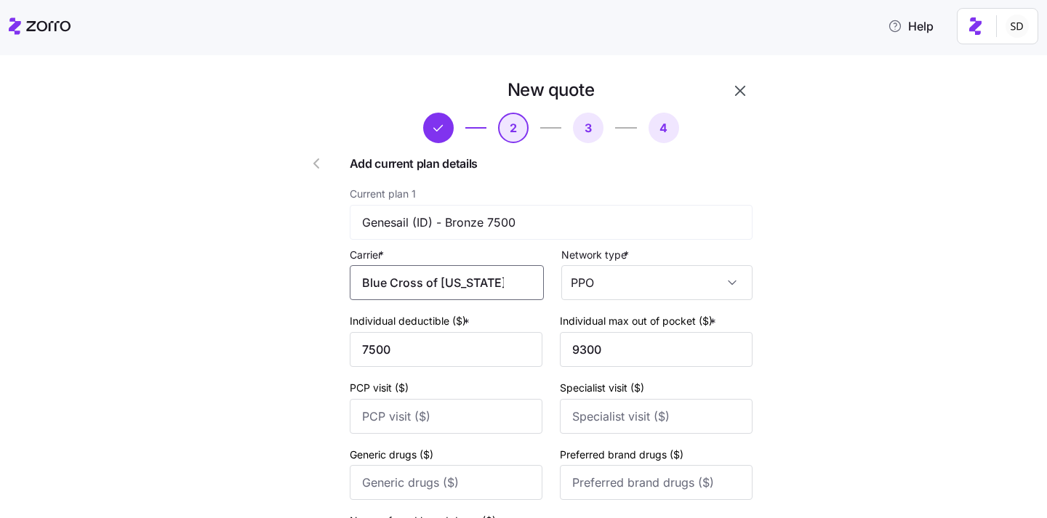
click at [398, 290] on input "Blue Cross of Idaho" at bounding box center [447, 282] width 194 height 35
click at [429, 338] on div "BlueCross of Idaho" at bounding box center [450, 326] width 181 height 33
type input "BlueCross of Idaho"
click at [480, 286] on input "BlueCross of Idaho" at bounding box center [447, 282] width 194 height 35
click at [456, 333] on span "BlueCross of Idaho" at bounding box center [442, 327] width 140 height 18
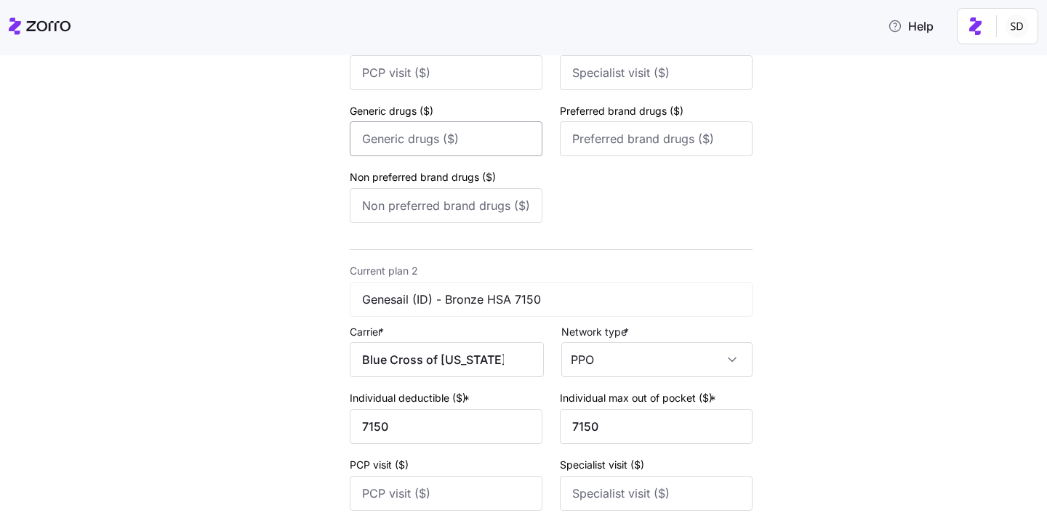
scroll to position [452, 0]
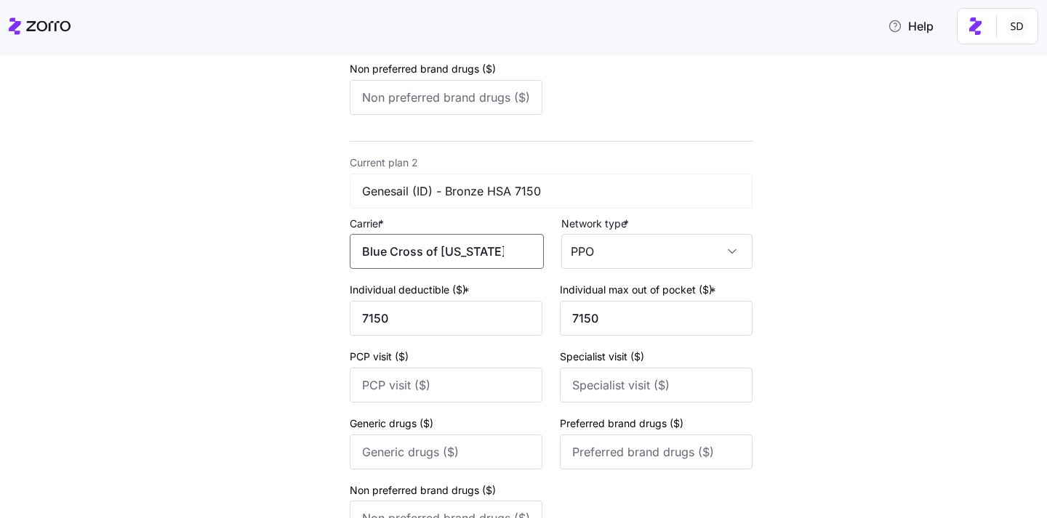
click at [402, 255] on input "Blue Cross of Idaho" at bounding box center [447, 251] width 194 height 35
click at [411, 296] on span "BlueCross of Idaho" at bounding box center [442, 298] width 140 height 18
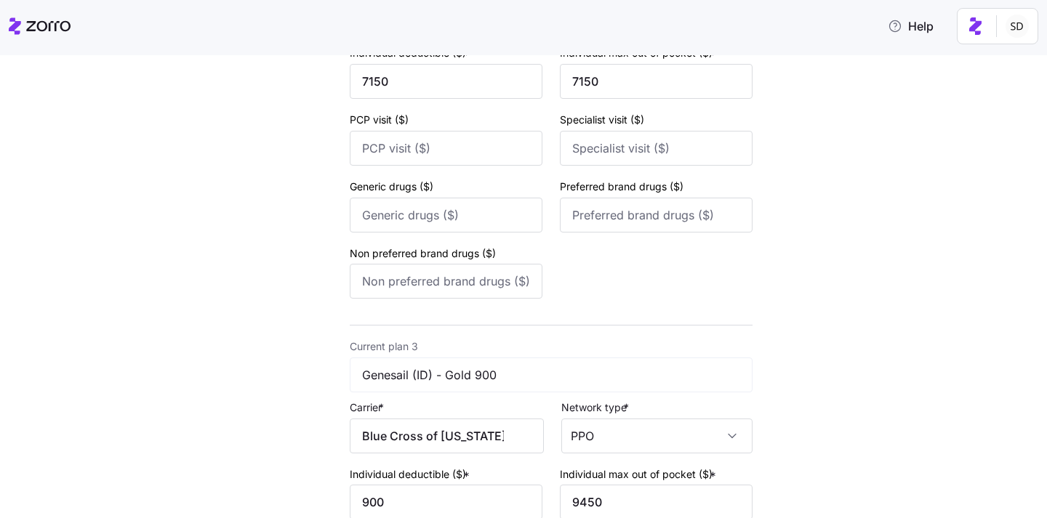
scroll to position [730, 0]
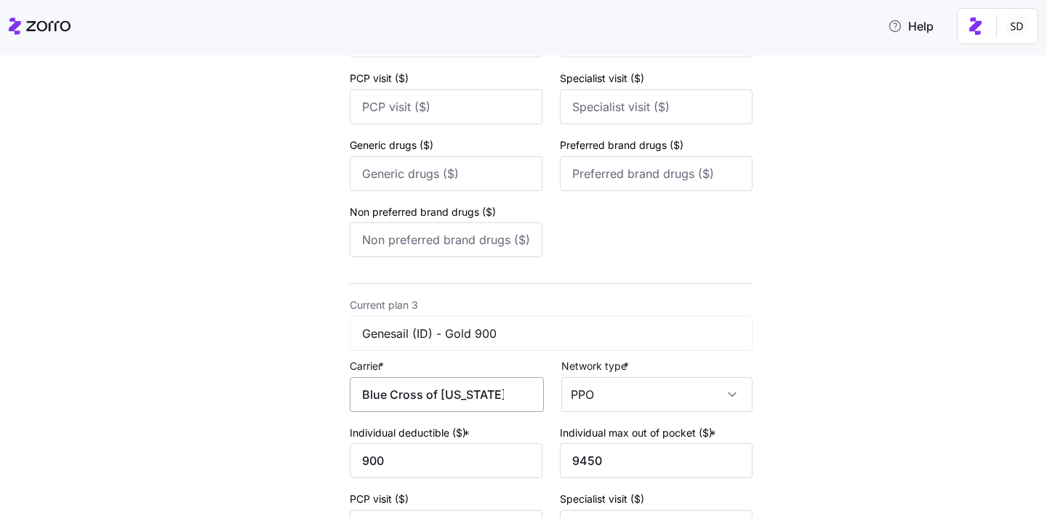
type input "BlueCross of Idaho"
click at [398, 403] on input "Blue Cross of Idaho" at bounding box center [447, 394] width 194 height 35
click at [406, 445] on span "BlueCross of Idaho" at bounding box center [442, 443] width 140 height 18
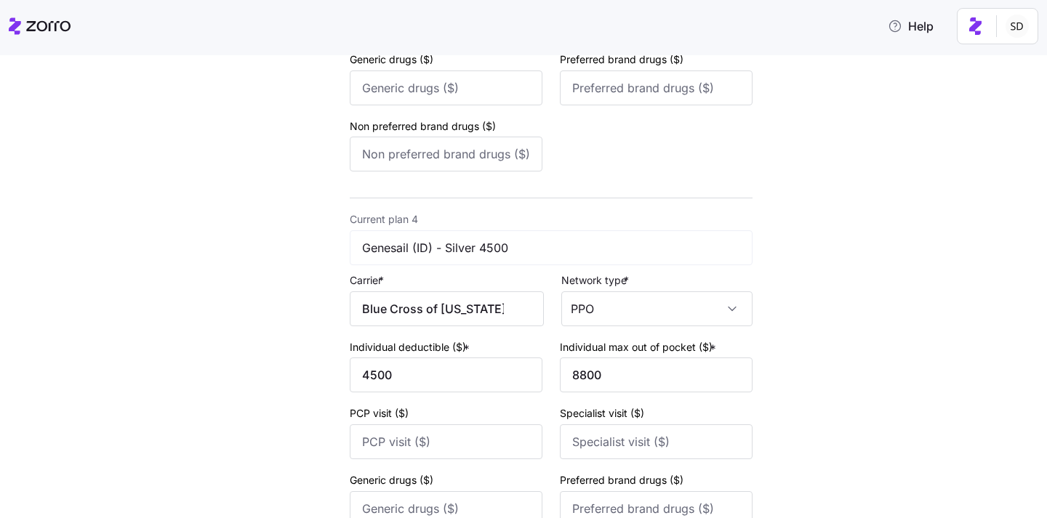
scroll to position [1271, 0]
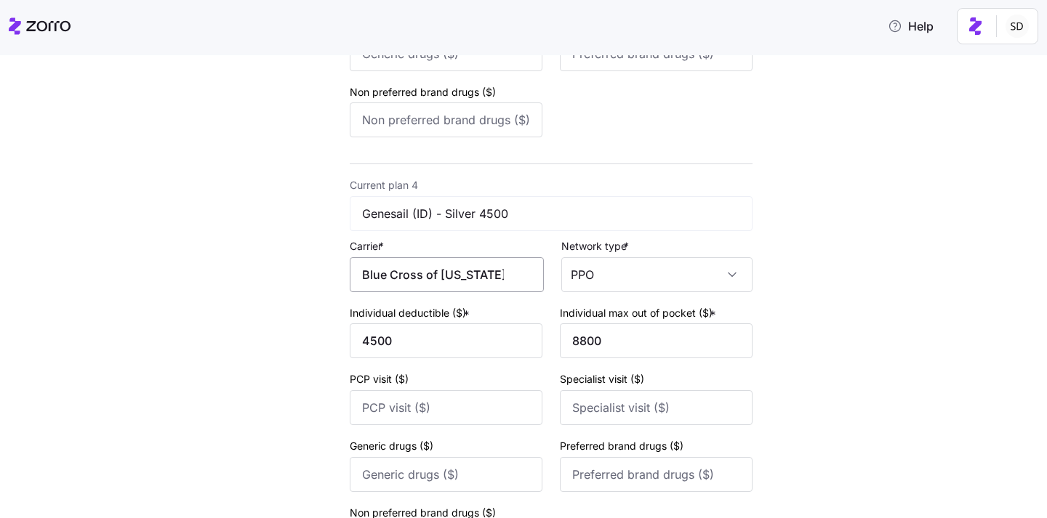
type input "BlueCross of Idaho"
click at [401, 286] on input "Blue Cross of Idaho" at bounding box center [447, 274] width 194 height 35
click at [403, 323] on span "BlueCross of Idaho" at bounding box center [442, 325] width 140 height 18
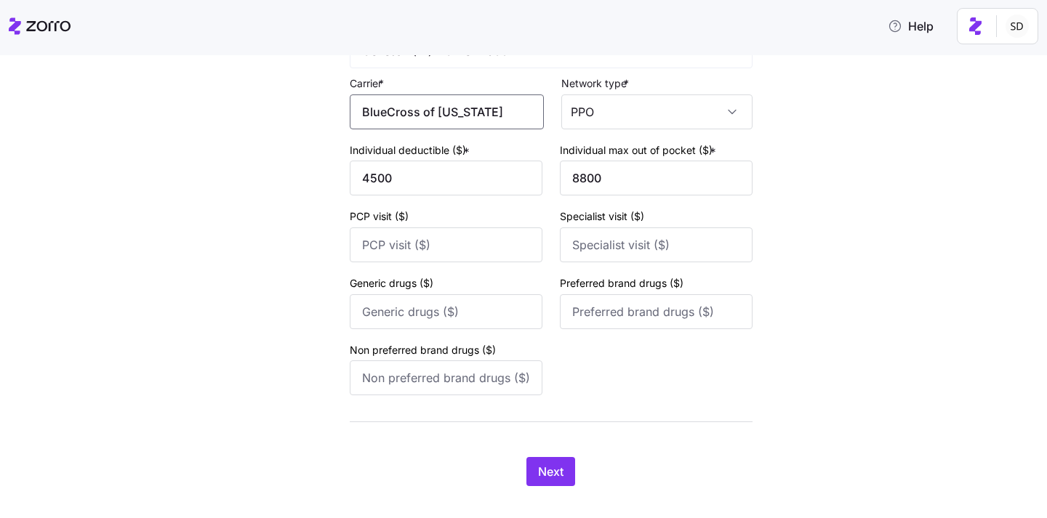
scroll to position [1463, 0]
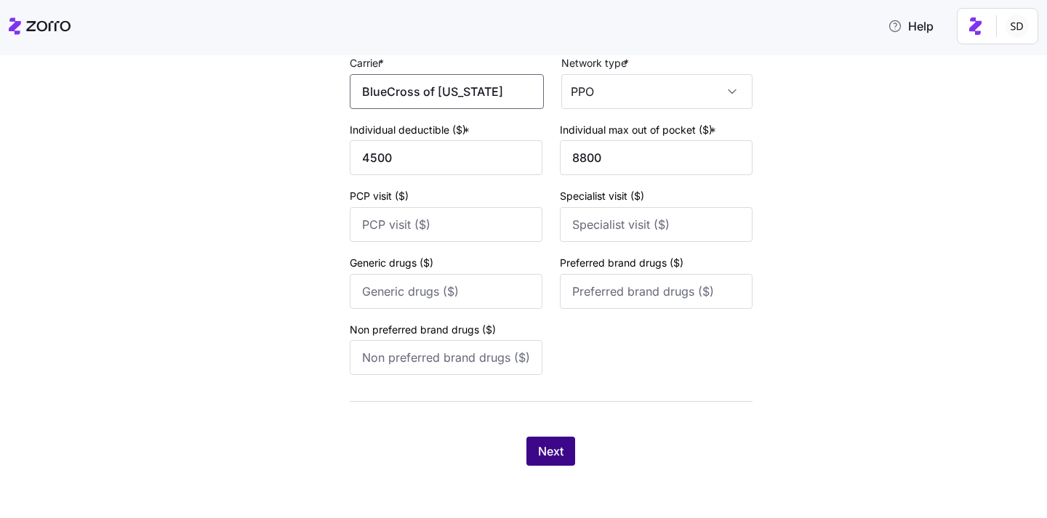
type input "BlueCross of Idaho"
click at [544, 445] on span "Next" at bounding box center [550, 451] width 25 height 17
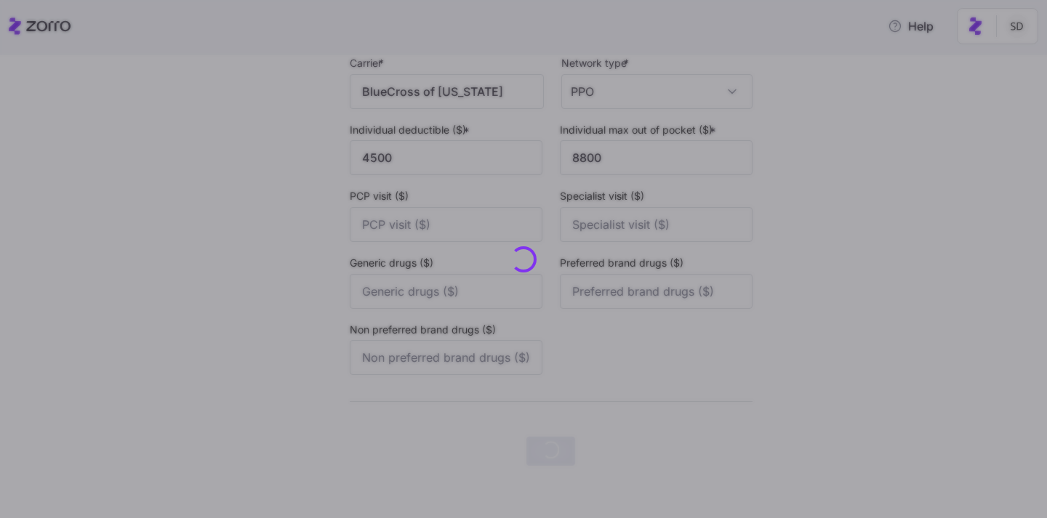
scroll to position [0, 0]
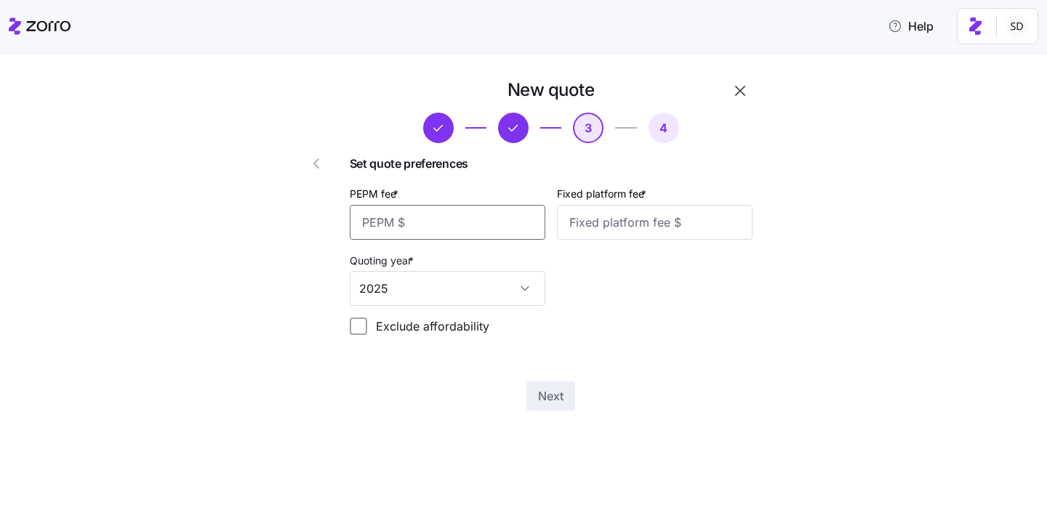
click at [427, 226] on input "PEPM fee *" at bounding box center [447, 222] width 195 height 35
type input "50"
click at [616, 209] on input "Fixed platform fee *" at bounding box center [654, 222] width 195 height 35
type input "100"
click at [544, 393] on span "Next" at bounding box center [550, 395] width 25 height 17
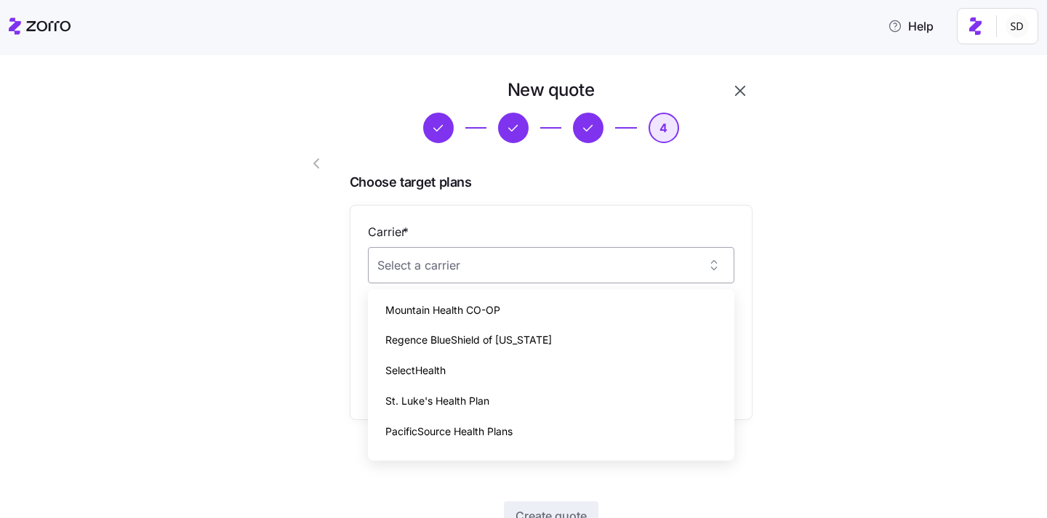
click at [658, 268] on input "Carrier *" at bounding box center [551, 265] width 366 height 36
click at [647, 305] on div "Mountain Health CO-OP" at bounding box center [551, 310] width 355 height 31
type input "Mountain Health CO-OP"
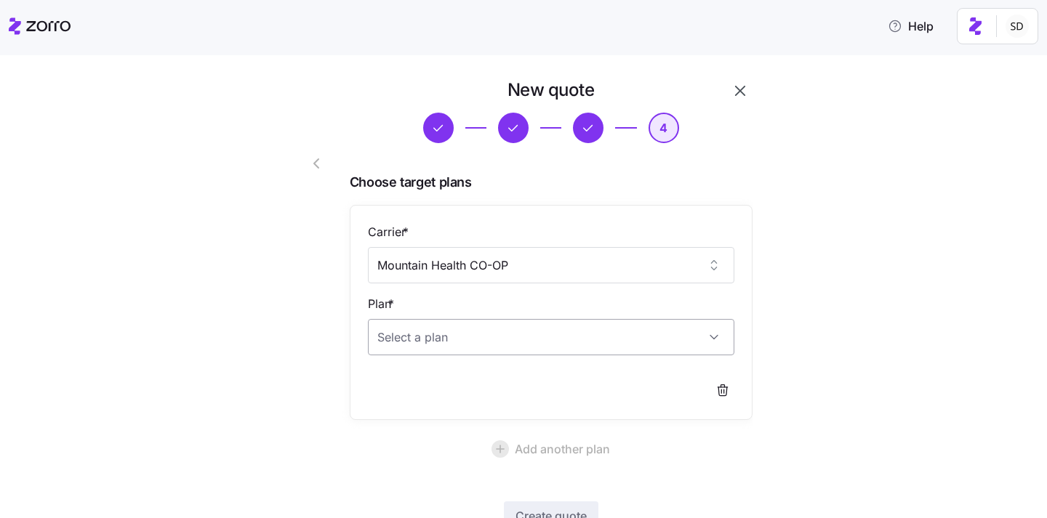
click at [642, 344] on input "Plan *" at bounding box center [551, 337] width 366 height 36
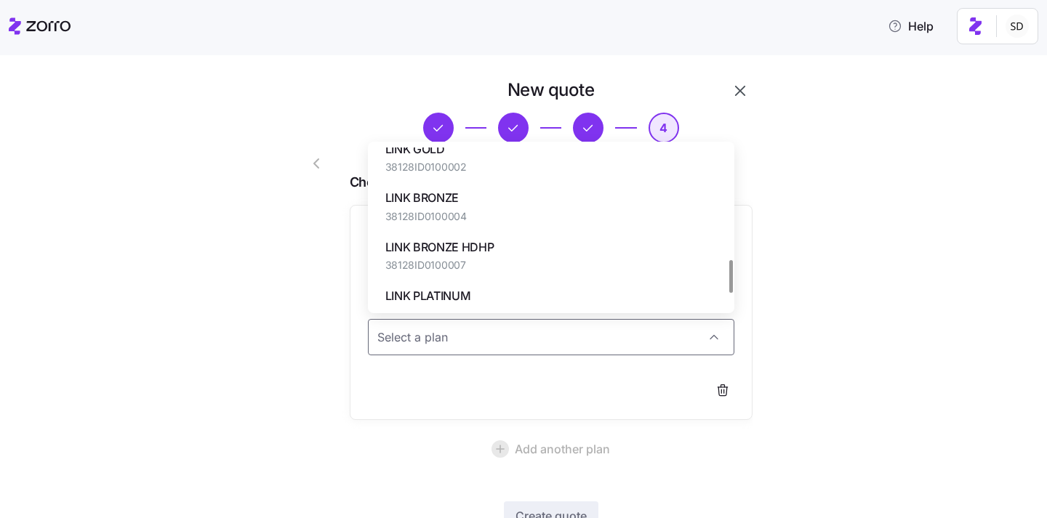
scroll to position [555, 0]
click at [615, 196] on div "LINK BRONZE 38128ID0100004" at bounding box center [551, 205] width 355 height 49
type input "LINK BRONZE"
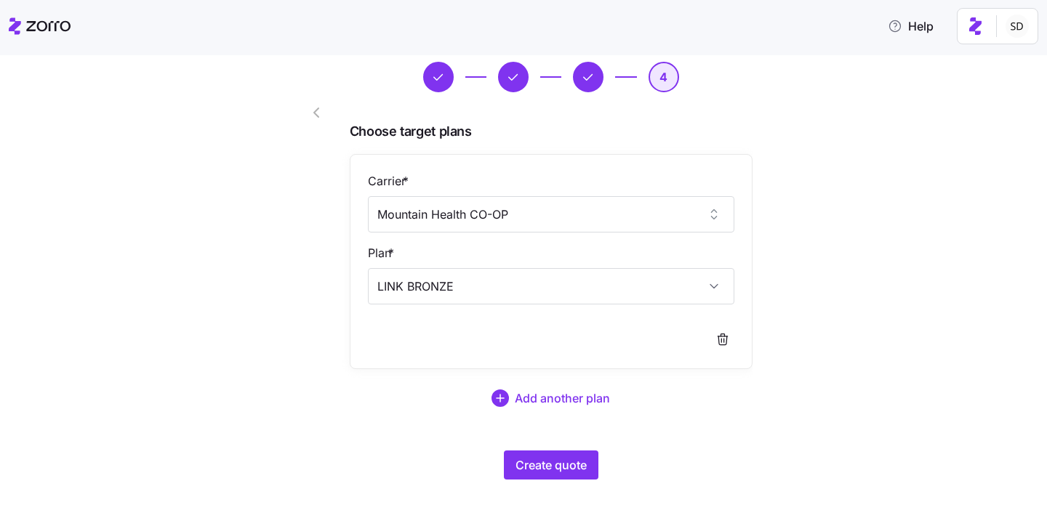
scroll to position [64, 0]
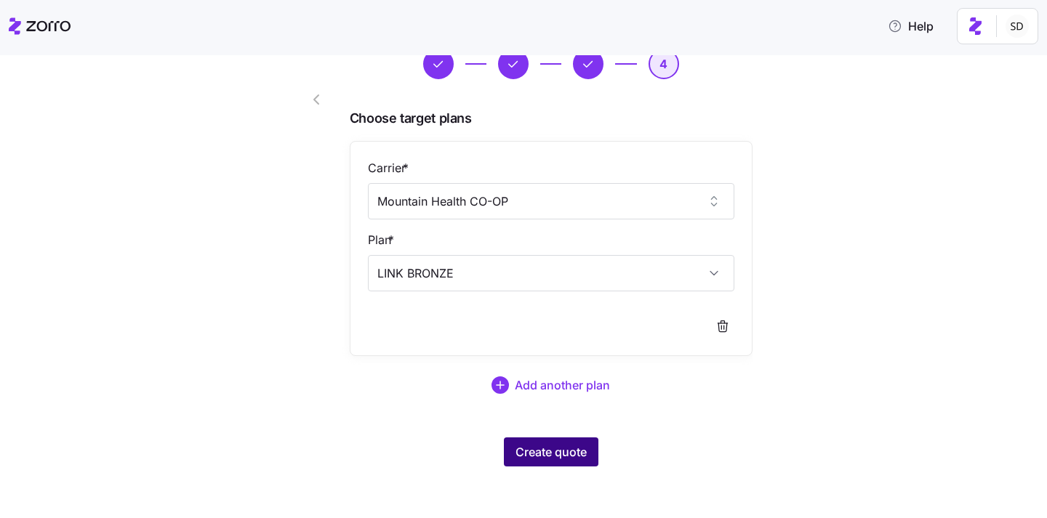
click at [532, 457] on span "Create quote" at bounding box center [550, 451] width 71 height 17
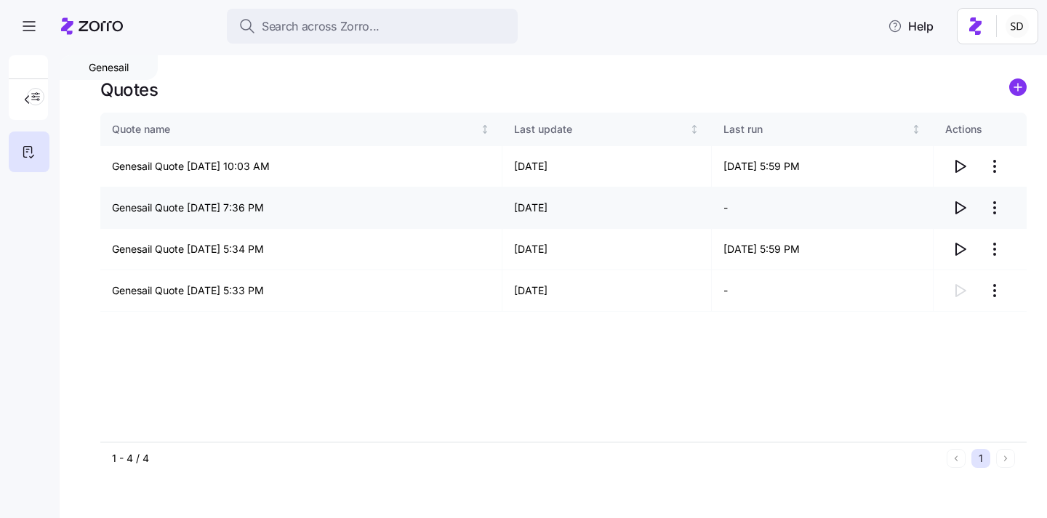
click at [956, 204] on icon "button" at bounding box center [960, 208] width 9 height 12
click at [31, 108] on button "button" at bounding box center [28, 99] width 29 height 29
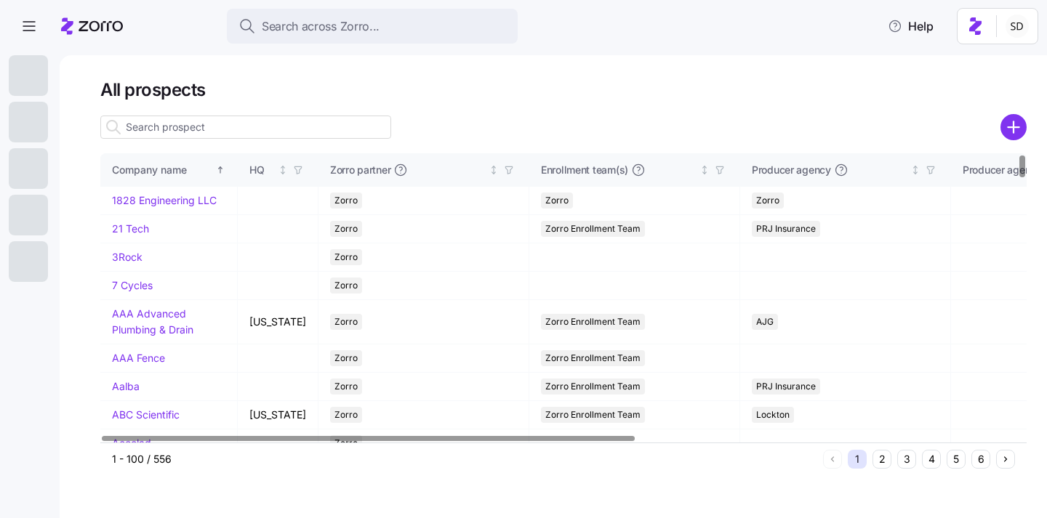
click at [291, 134] on input at bounding box center [245, 127] width 291 height 23
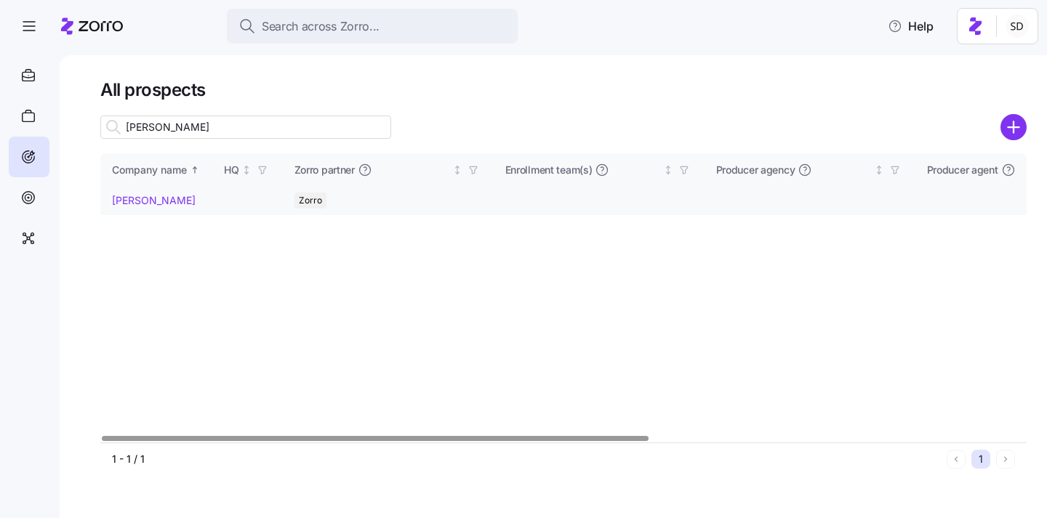
type input "dh smith"
click at [126, 209] on td "[PERSON_NAME]" at bounding box center [156, 201] width 112 height 28
click at [127, 206] on link "[PERSON_NAME]" at bounding box center [154, 200] width 84 height 12
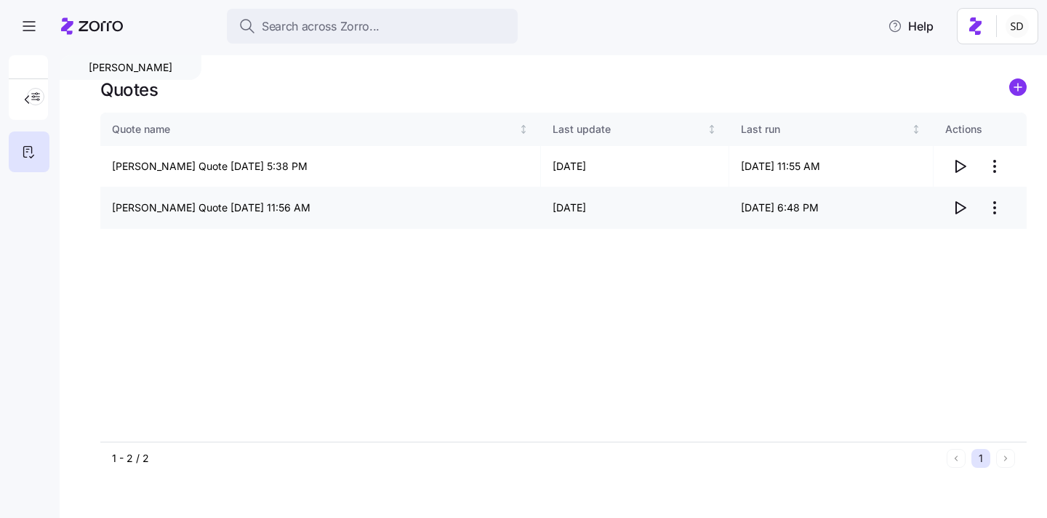
click at [956, 208] on icon "button" at bounding box center [959, 207] width 17 height 17
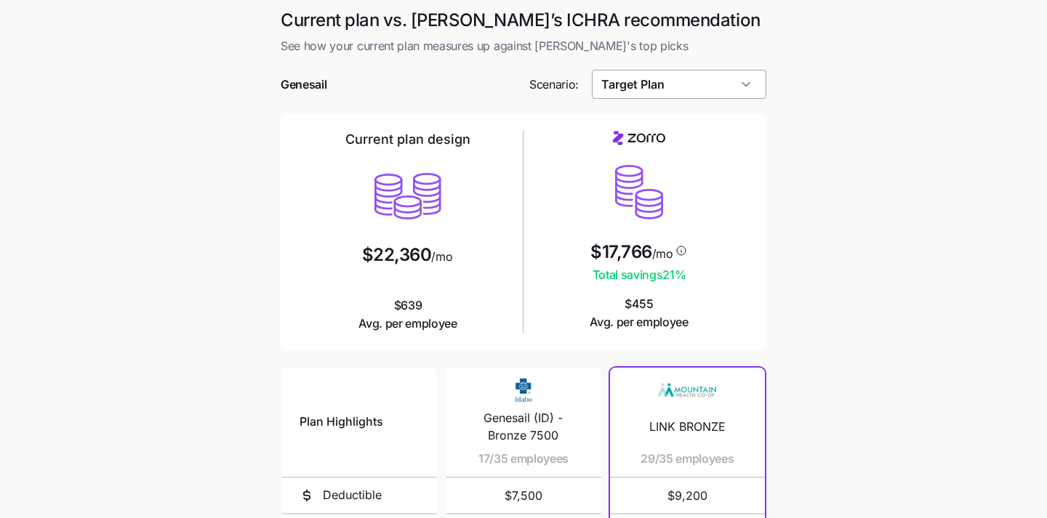
click at [733, 75] on input "Target Plan" at bounding box center [679, 84] width 175 height 29
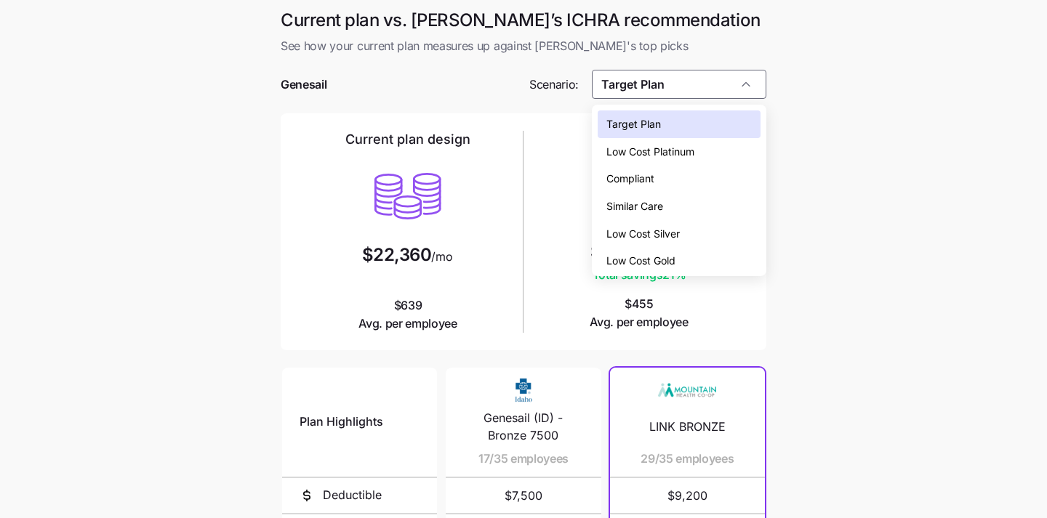
click at [714, 229] on div "Low Cost Silver" at bounding box center [679, 234] width 164 height 28
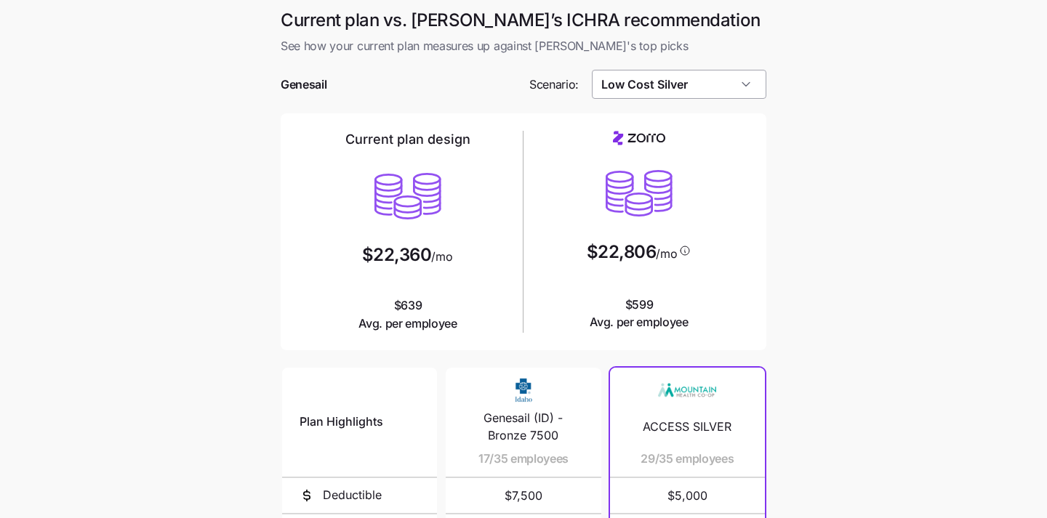
click at [730, 89] on input "Low Cost Silver" at bounding box center [679, 84] width 175 height 29
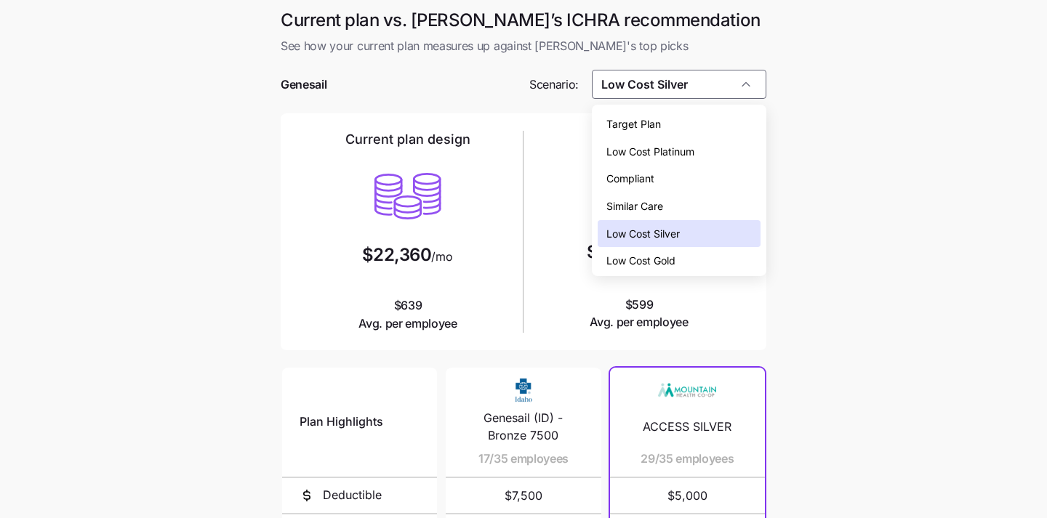
click at [711, 211] on div "Similar Care" at bounding box center [679, 207] width 164 height 28
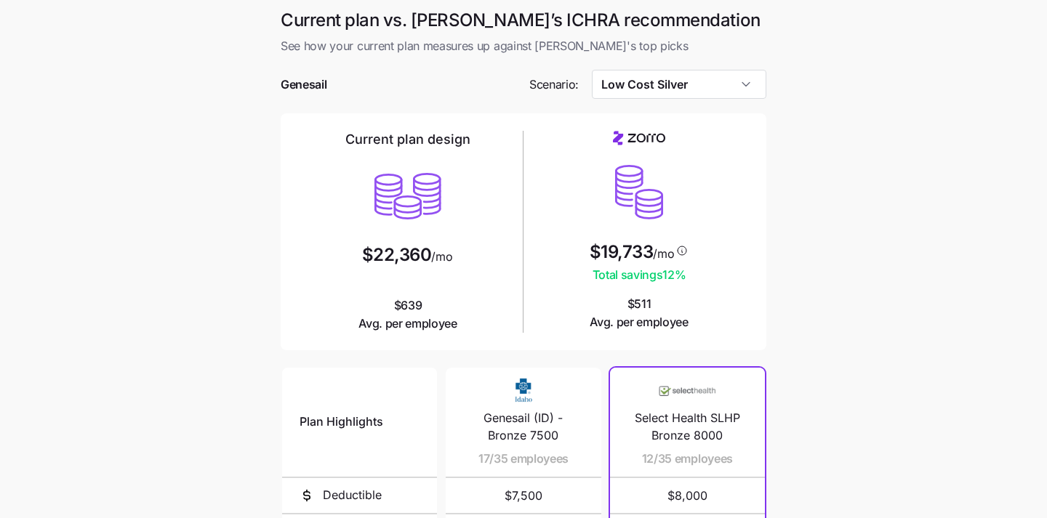
type input "Similar Care"
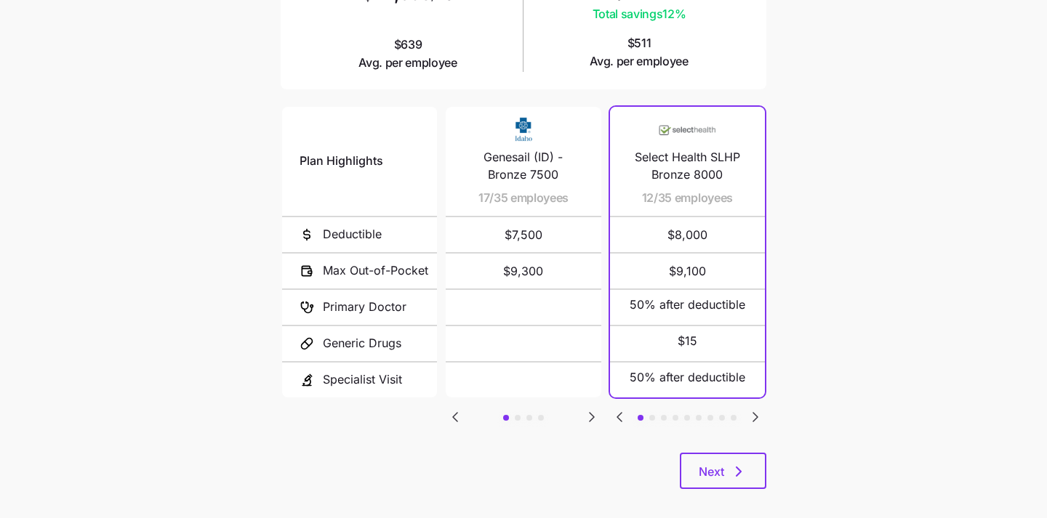
scroll to position [275, 0]
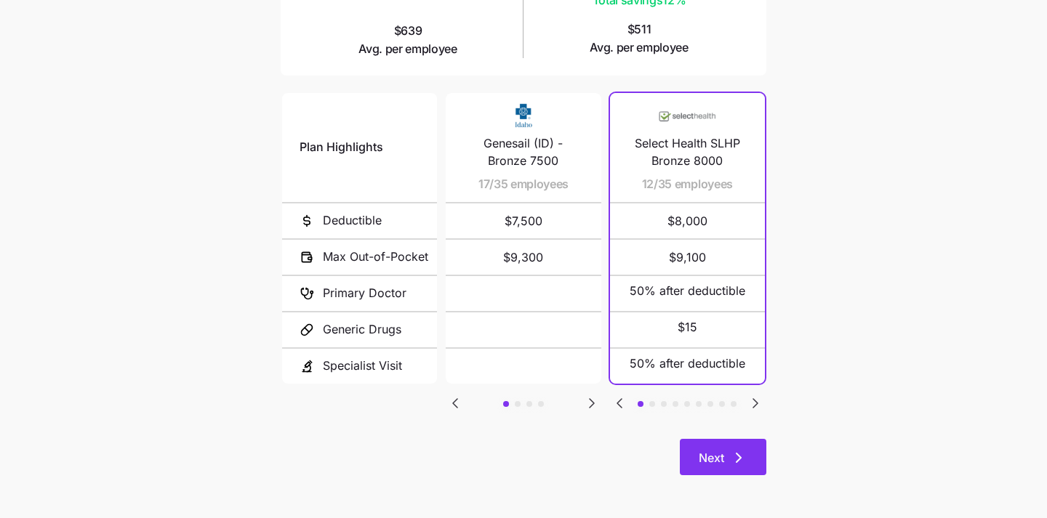
click at [741, 448] on button "Next" at bounding box center [723, 457] width 86 height 36
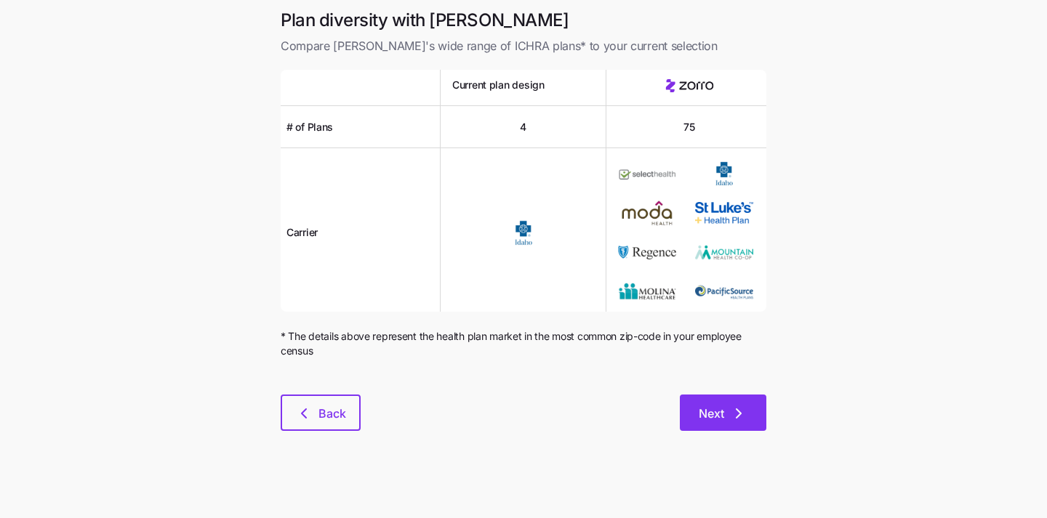
click at [742, 417] on icon "button" at bounding box center [738, 413] width 17 height 17
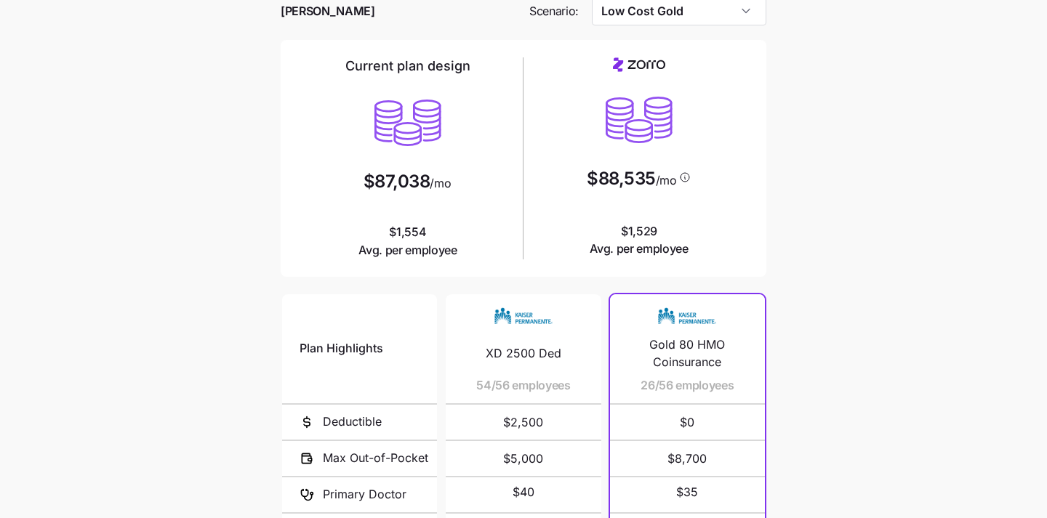
scroll to position [55, 0]
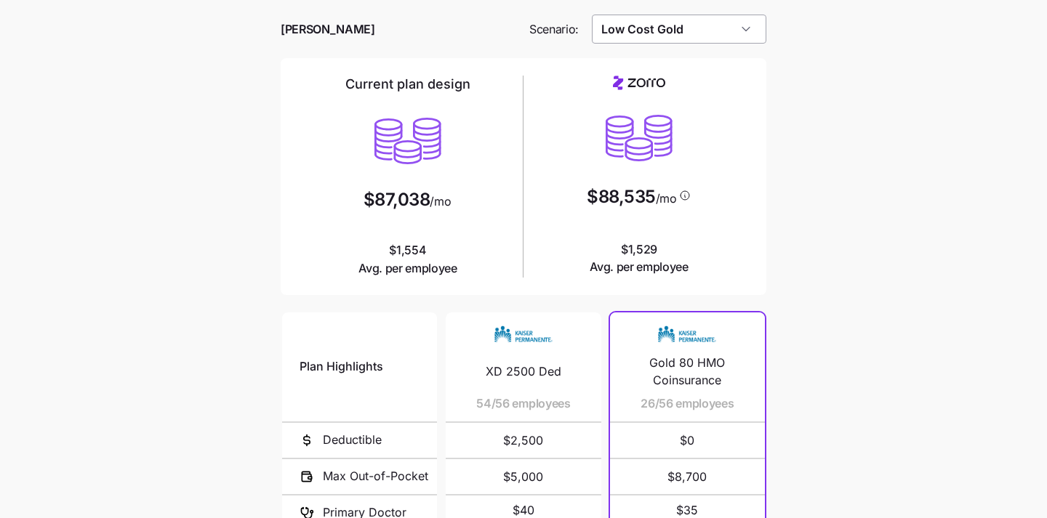
click at [727, 33] on input "Low Cost Gold" at bounding box center [679, 29] width 175 height 29
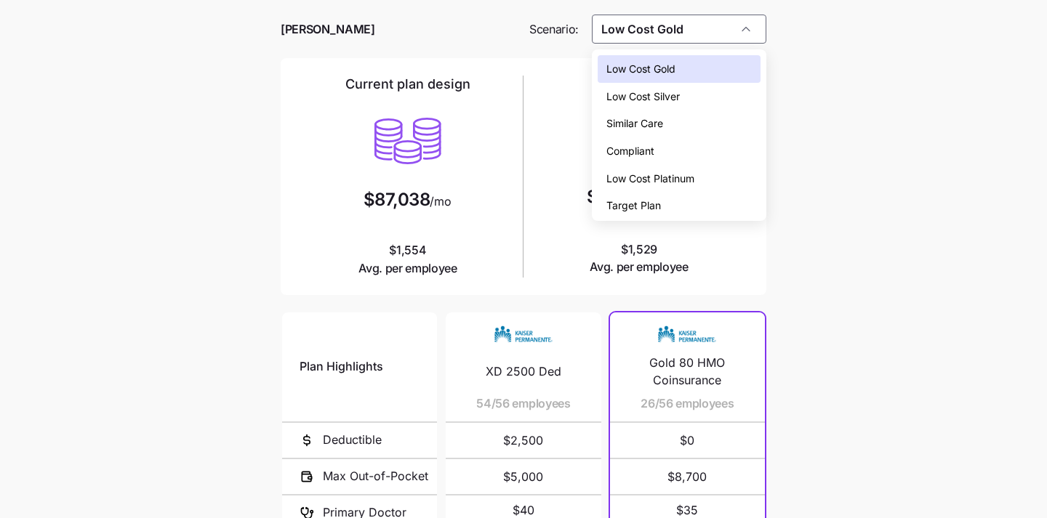
click at [706, 97] on div "Low Cost Silver" at bounding box center [679, 97] width 164 height 28
type input "Low Cost Silver"
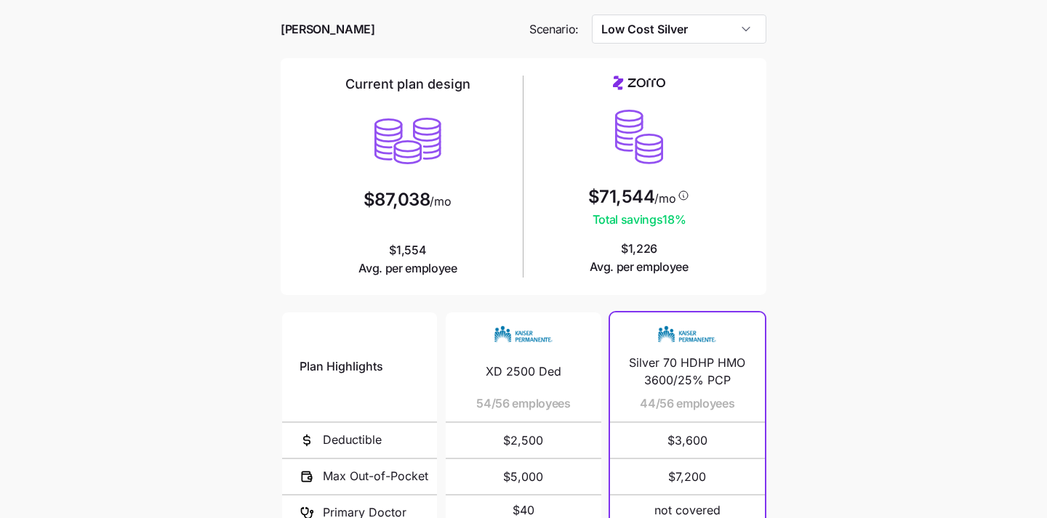
click at [814, 222] on main "Current plan vs. [PERSON_NAME]’s ICHRA recommendation See how your current plan…" at bounding box center [523, 342] width 1047 height 794
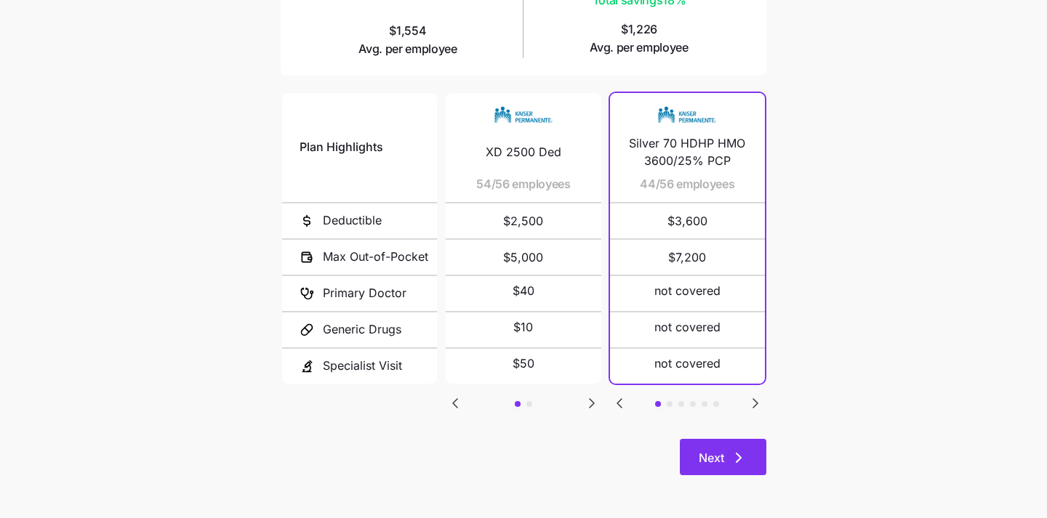
click at [711, 439] on button "Next" at bounding box center [723, 457] width 86 height 36
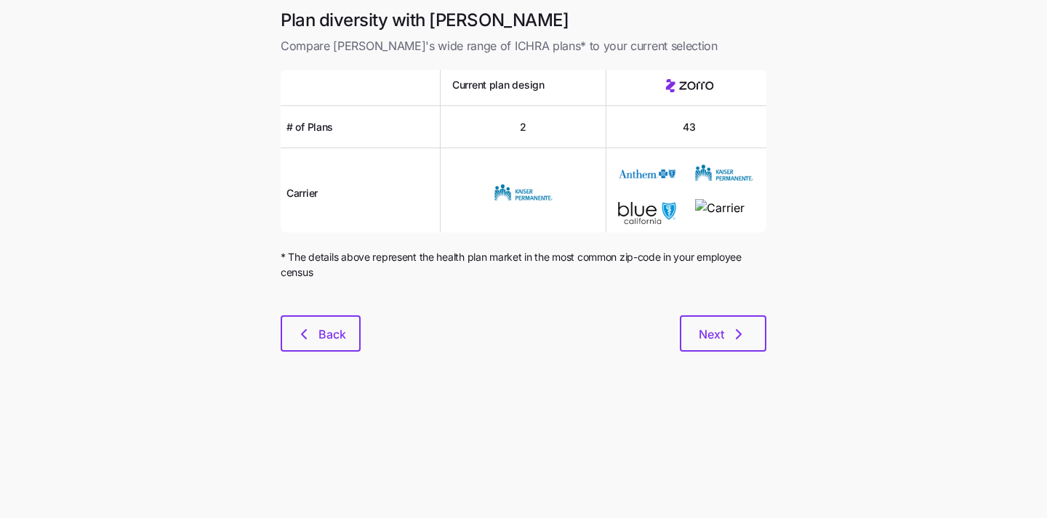
click at [722, 360] on div "Plan diversity with Zorro Compare [PERSON_NAME]'s wide range of ICHRA plans* to…" at bounding box center [523, 189] width 509 height 360
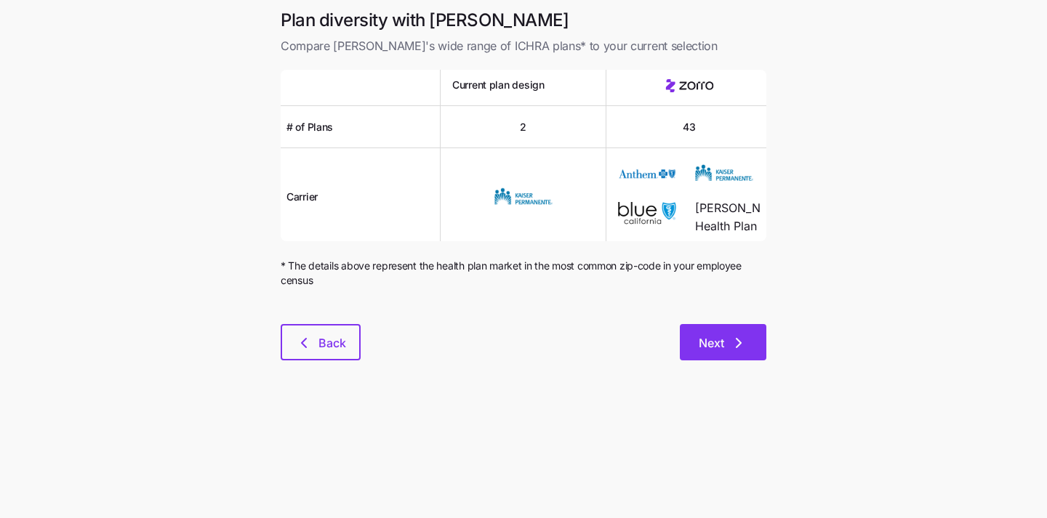
click at [722, 343] on span "Next" at bounding box center [710, 342] width 25 height 17
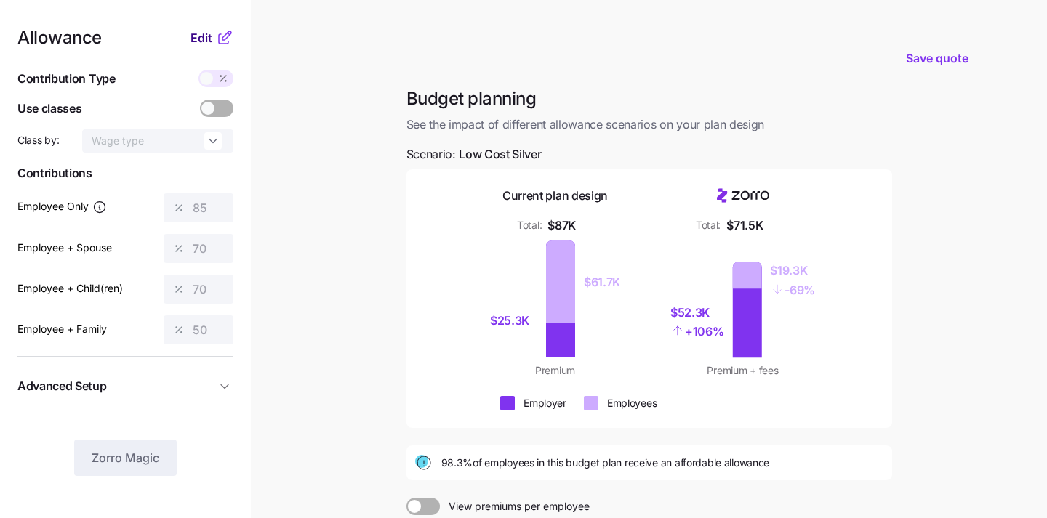
click at [202, 39] on span "Edit" at bounding box center [201, 37] width 22 height 17
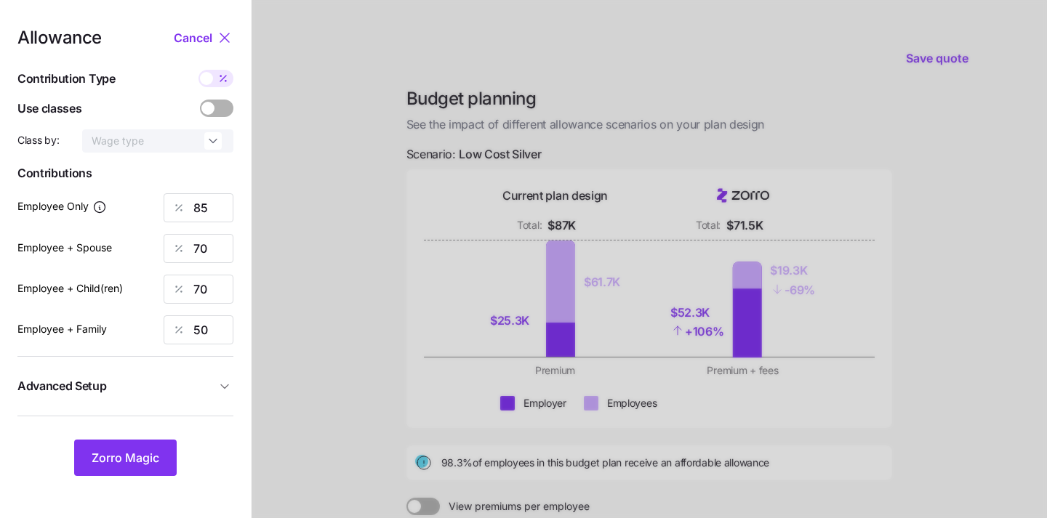
click at [213, 193] on div "Allowance Cancel Contribution Type Use classes Class by: Wage type Contribution…" at bounding box center [125, 252] width 216 height 447
click at [213, 206] on input "85" at bounding box center [199, 207] width 70 height 29
type input "58"
click at [222, 248] on input "70" at bounding box center [199, 248] width 70 height 29
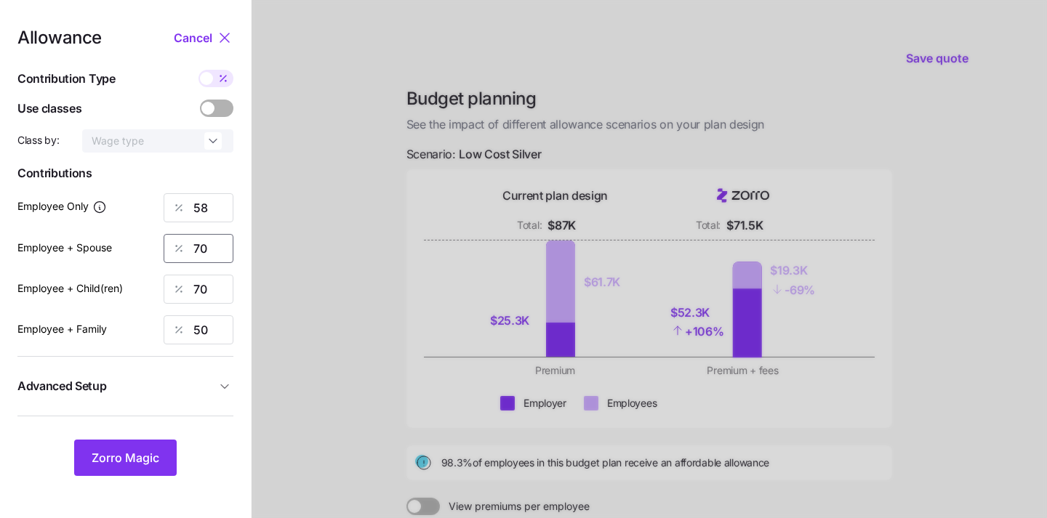
click at [222, 248] on input "70" at bounding box center [199, 248] width 70 height 29
type input "0"
click at [219, 297] on input "70" at bounding box center [199, 289] width 70 height 29
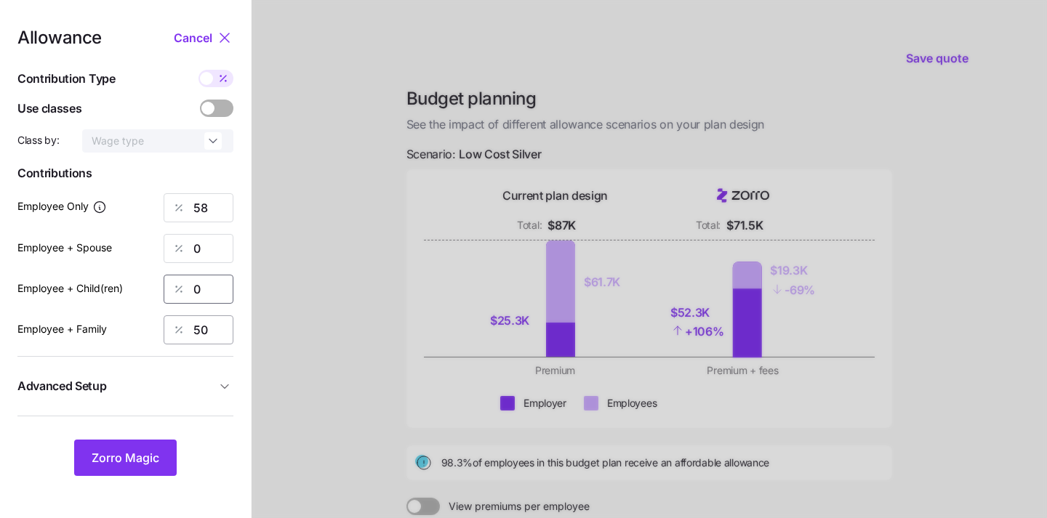
type input "0"
click at [214, 325] on input "50" at bounding box center [199, 329] width 70 height 29
type input "0"
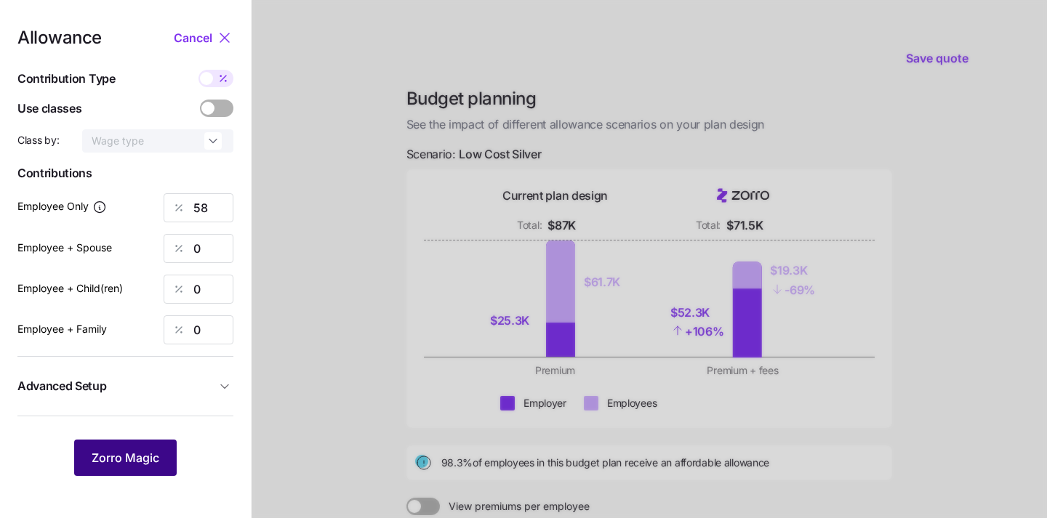
click at [141, 453] on span "Zorro Magic" at bounding box center [126, 457] width 68 height 17
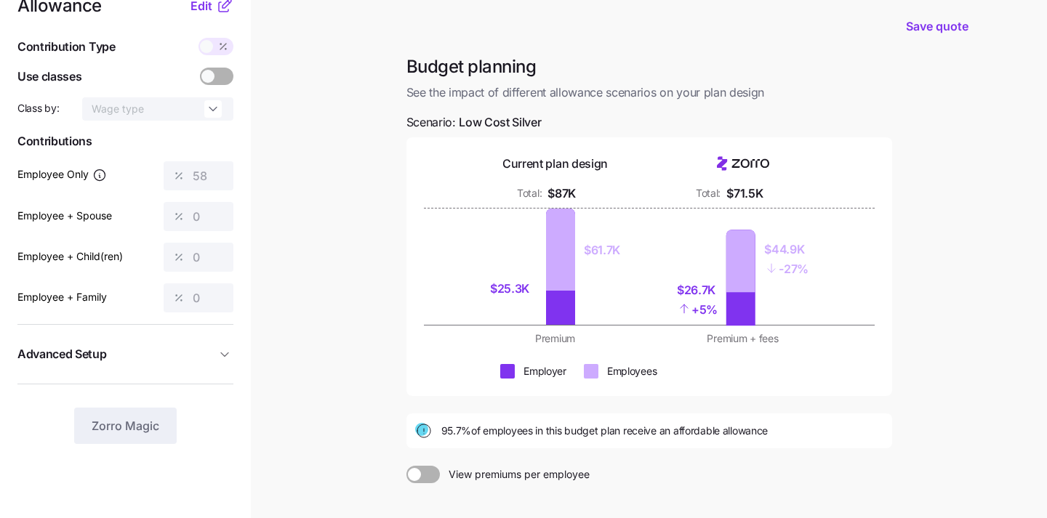
scroll to position [35, 0]
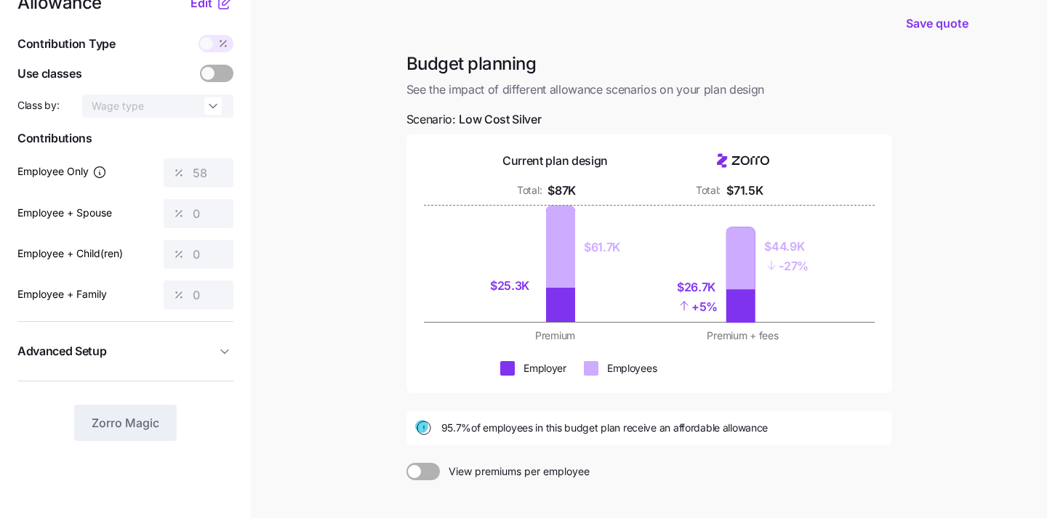
click at [418, 472] on span at bounding box center [414, 471] width 13 height 13
click at [406, 463] on input "View premiums per employee" at bounding box center [406, 463] width 0 height 0
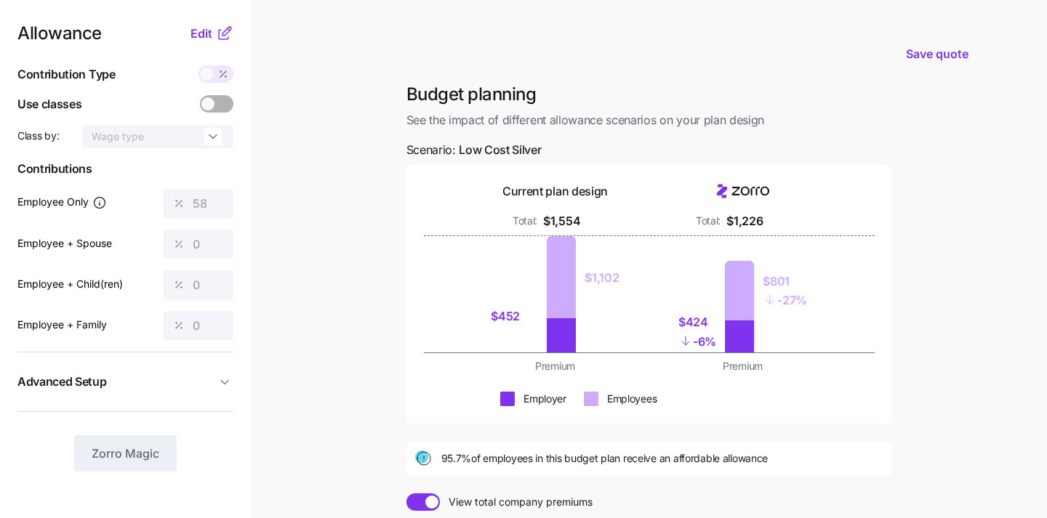
scroll to position [0, 0]
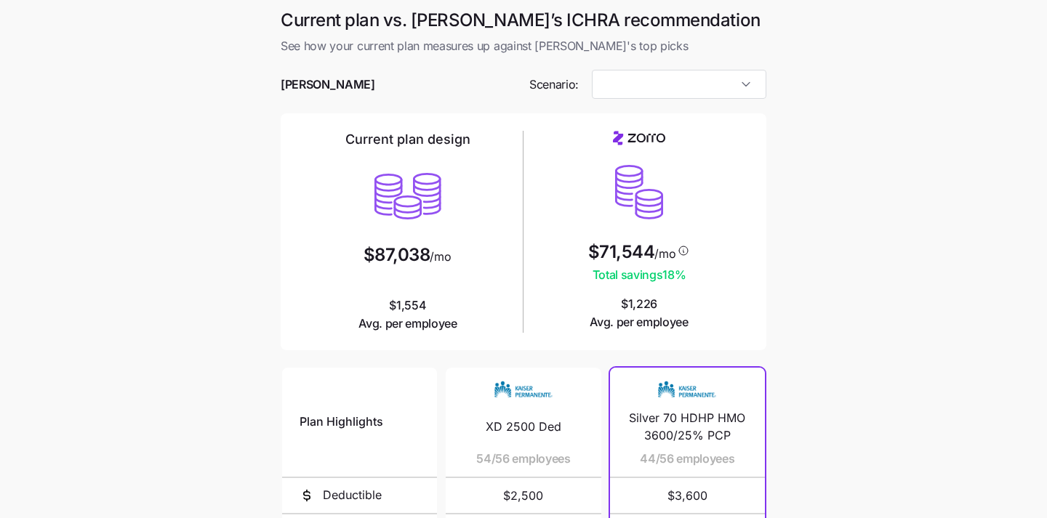
type input "Low Cost Silver"
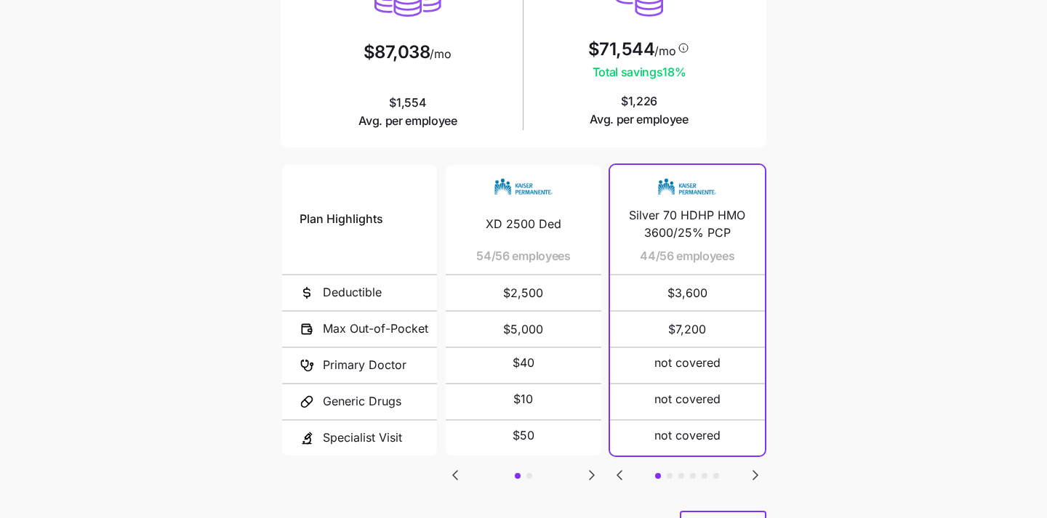
scroll to position [275, 0]
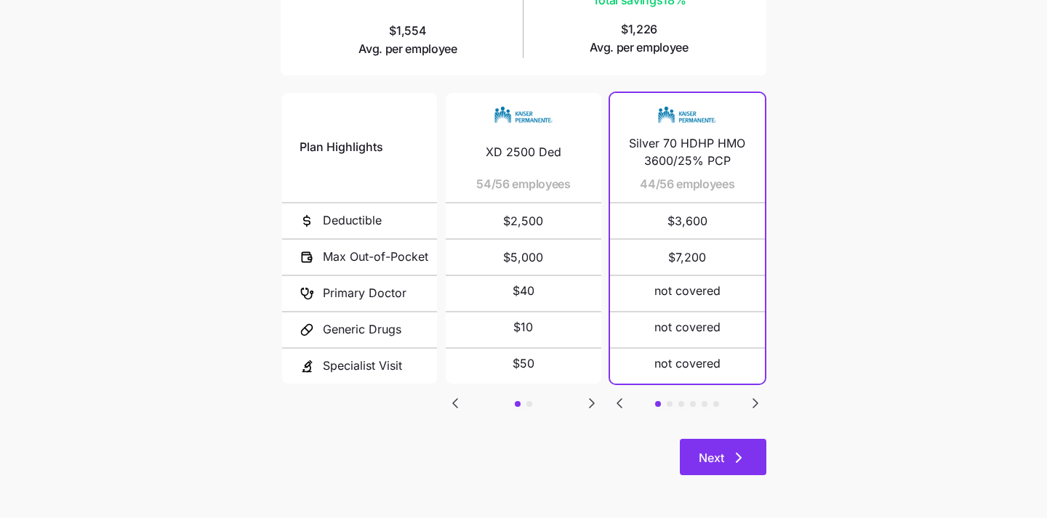
click at [725, 473] on button "Next" at bounding box center [723, 457] width 86 height 36
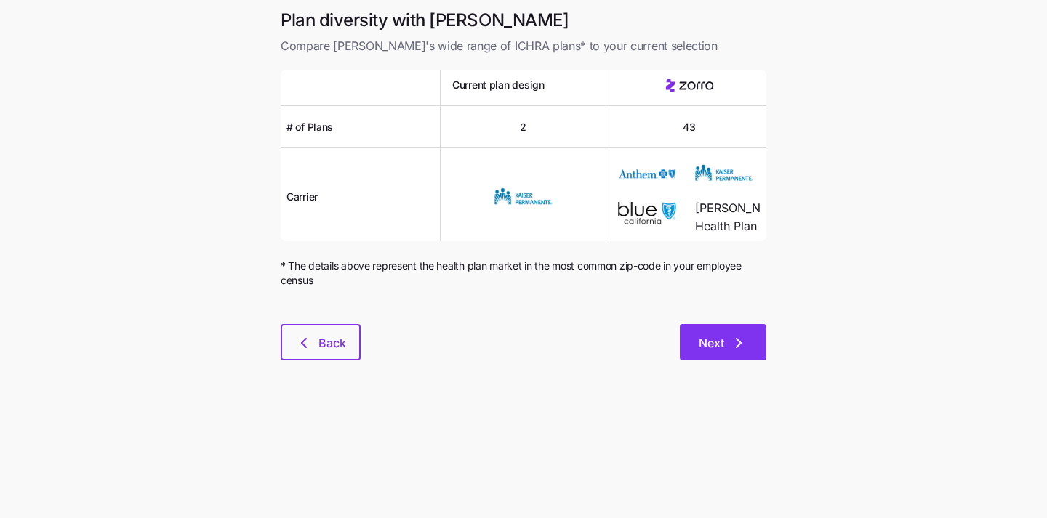
click at [742, 347] on icon "button" at bounding box center [738, 342] width 17 height 17
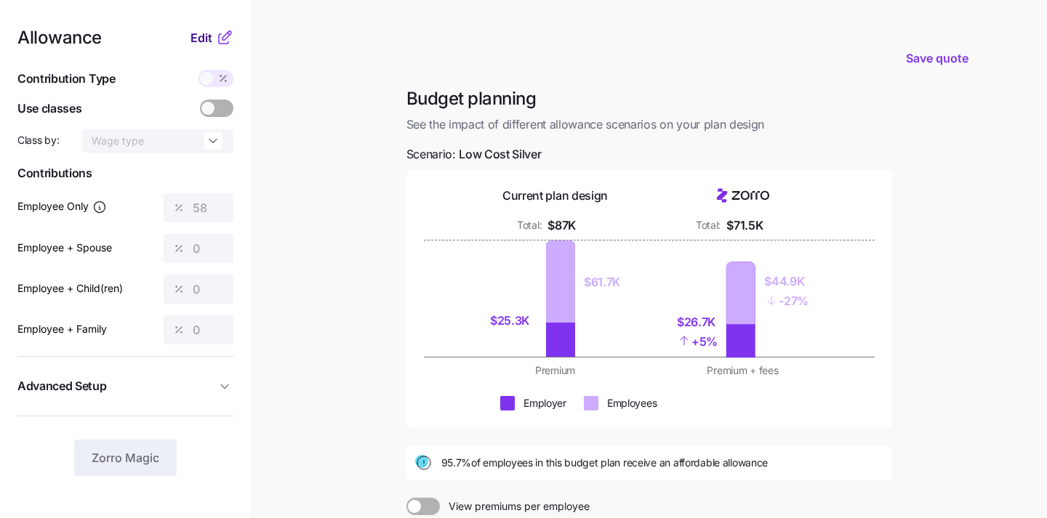
click at [201, 39] on span "Edit" at bounding box center [201, 37] width 22 height 17
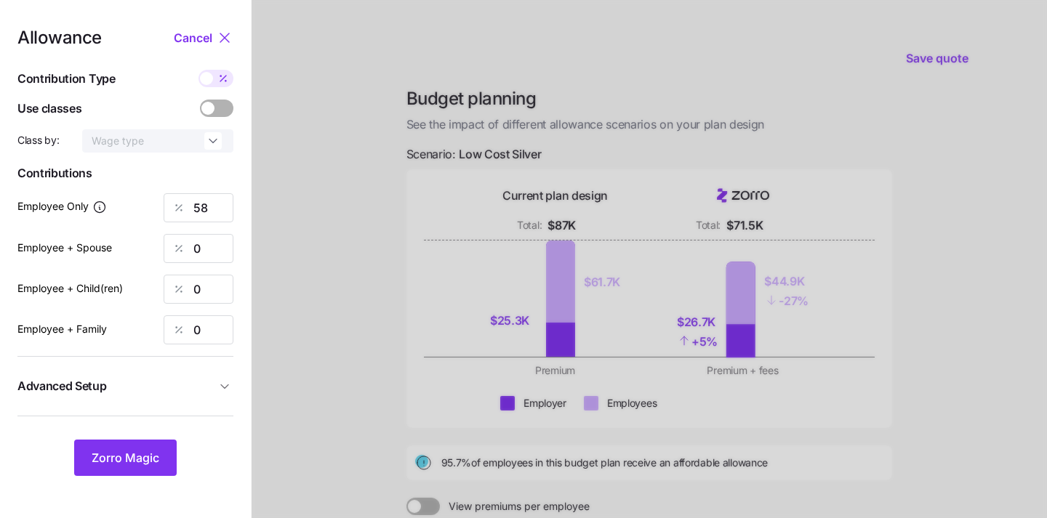
click at [209, 83] on span at bounding box center [206, 78] width 13 height 13
click at [198, 70] on input "checkbox" at bounding box center [198, 70] width 0 height 0
type input "340"
